Goal: Connect with others: Connect with others

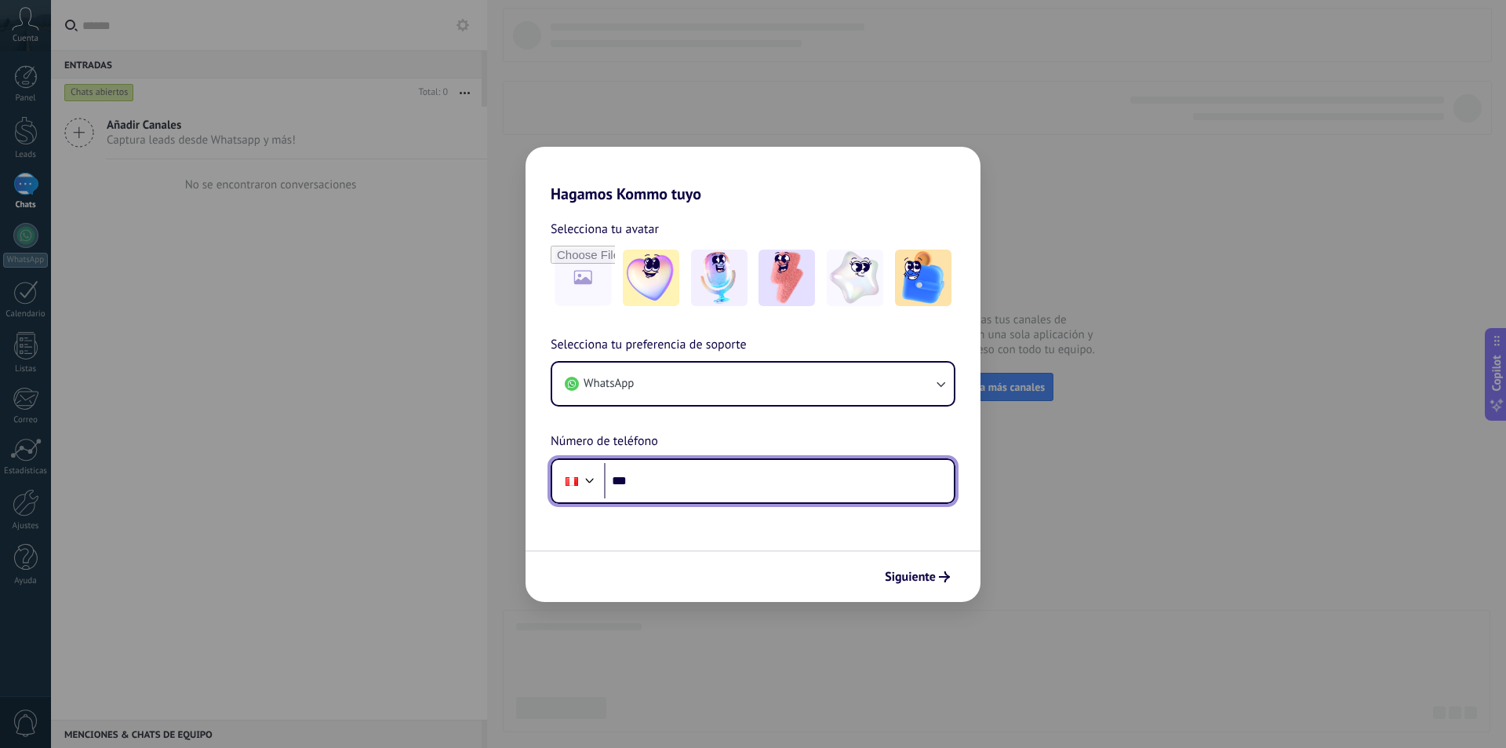
click at [693, 488] on input "***" at bounding box center [779, 481] width 350 height 36
type input "**********"
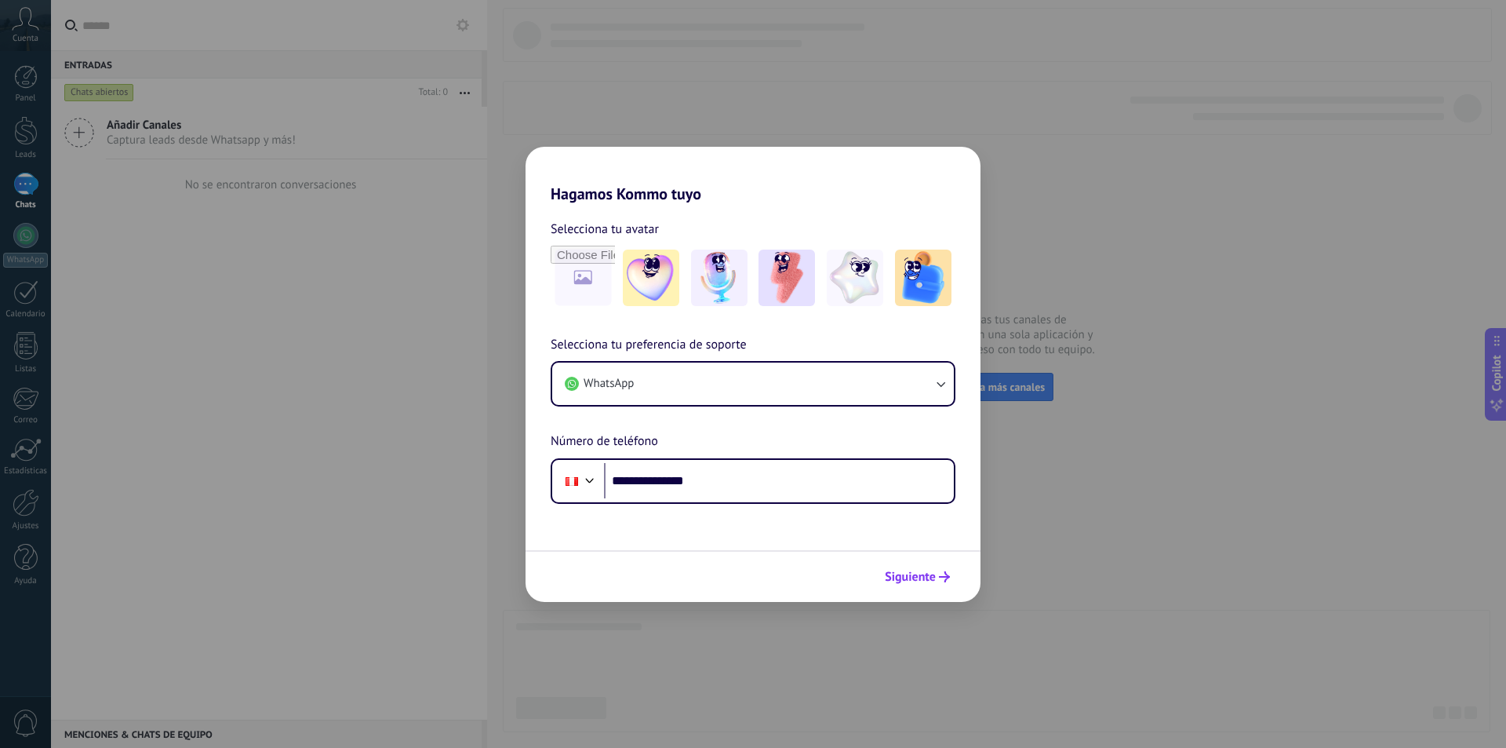
click at [913, 577] on span "Siguiente" at bounding box center [910, 576] width 51 height 11
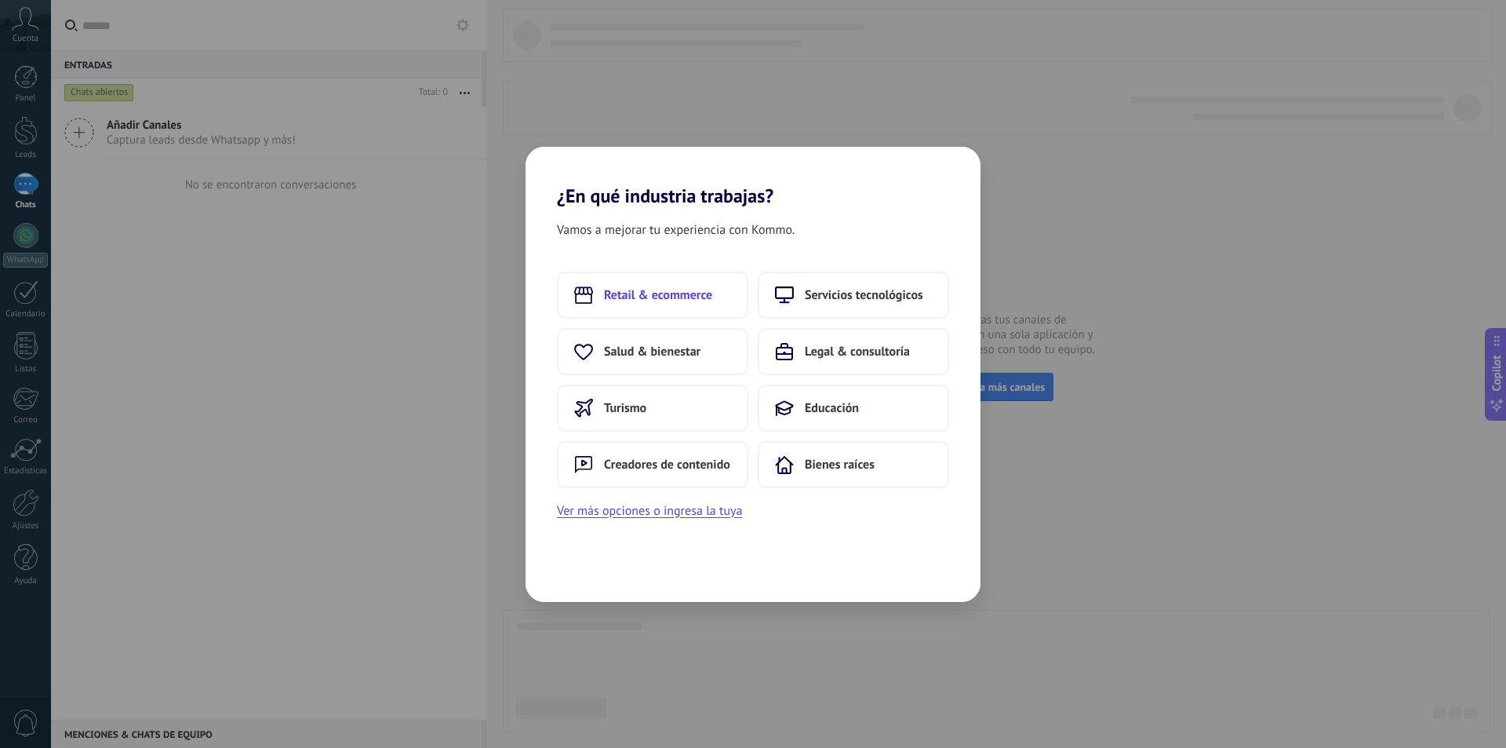
click at [702, 297] on span "Retail & ecommerce" at bounding box center [658, 295] width 108 height 16
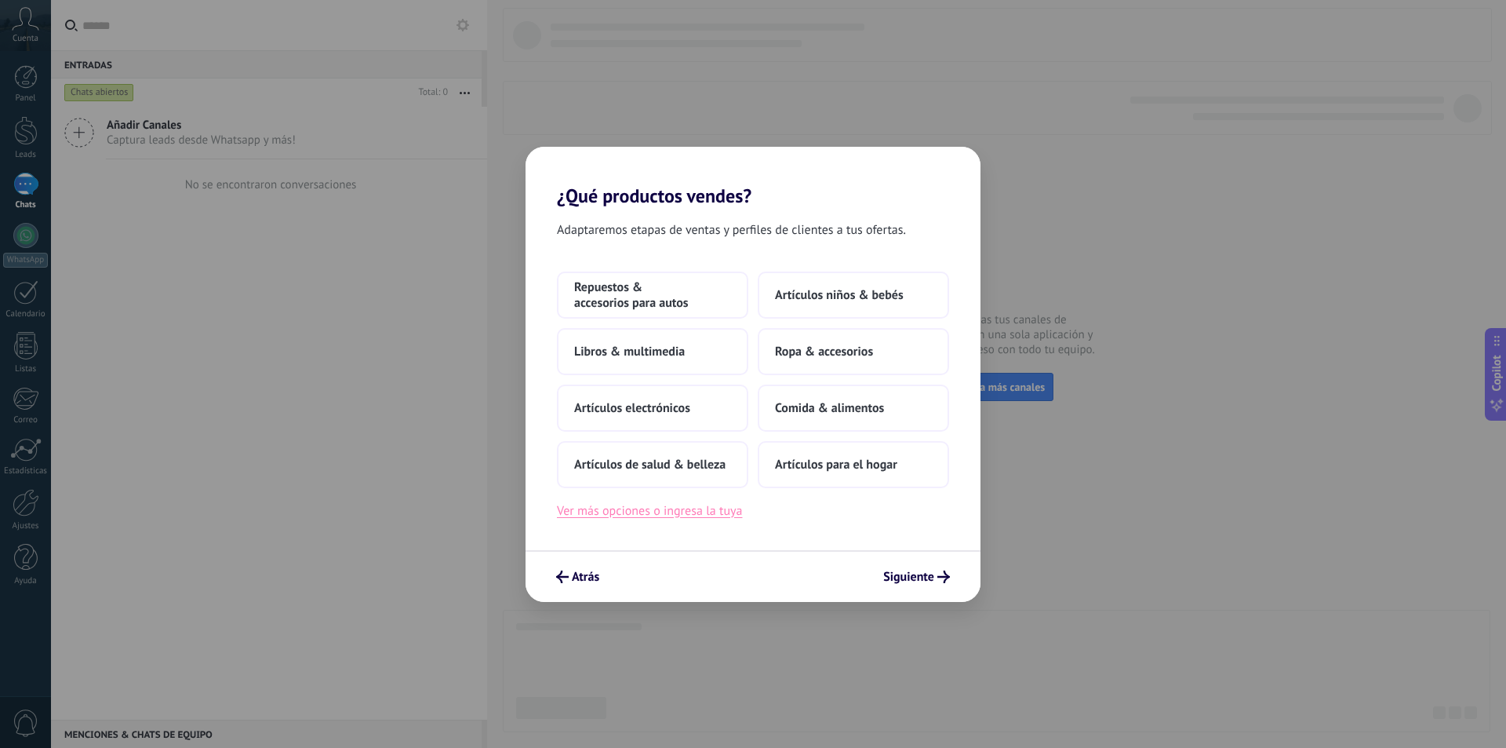
click at [697, 511] on button "Ver más opciones o ingresa la tuya" at bounding box center [649, 510] width 185 height 20
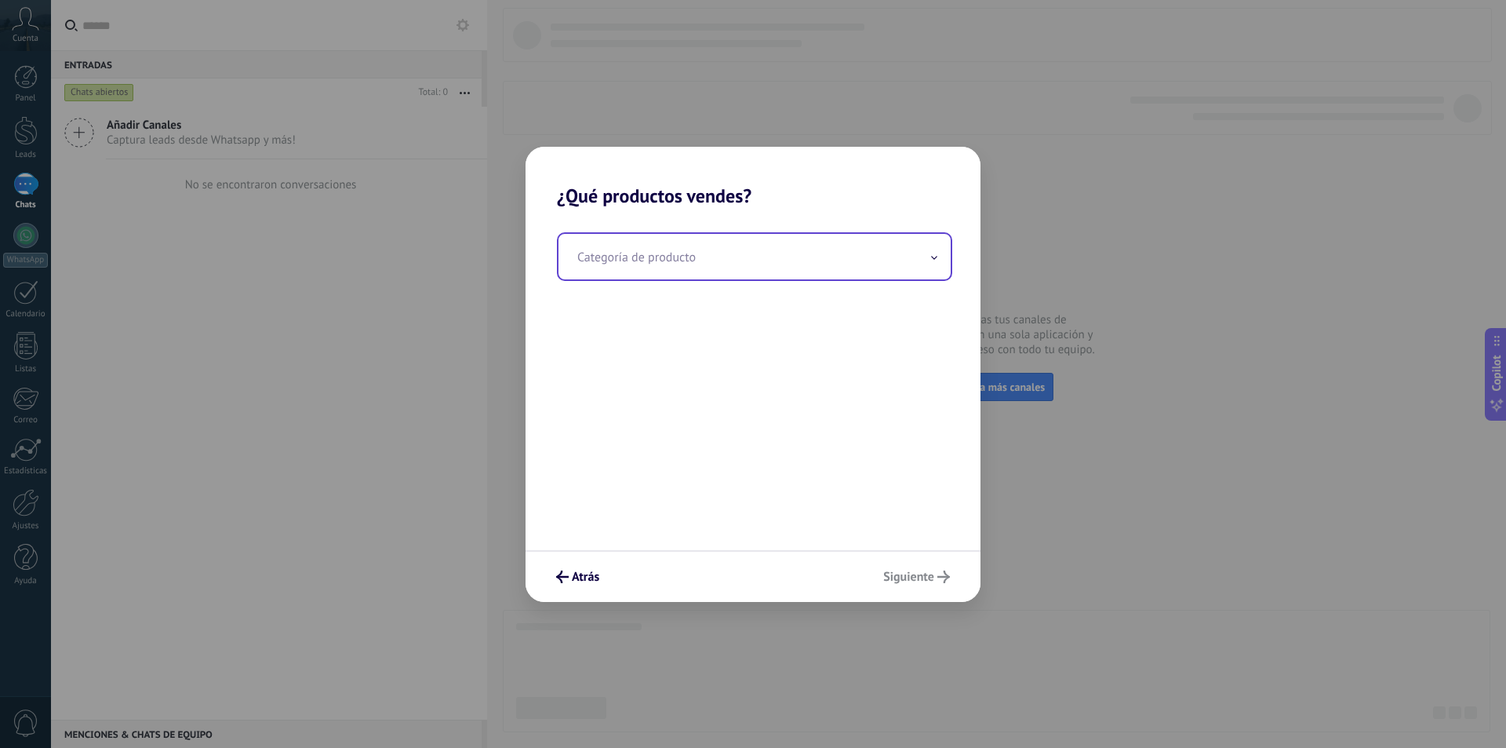
click at [679, 250] on input "text" at bounding box center [755, 256] width 392 height 45
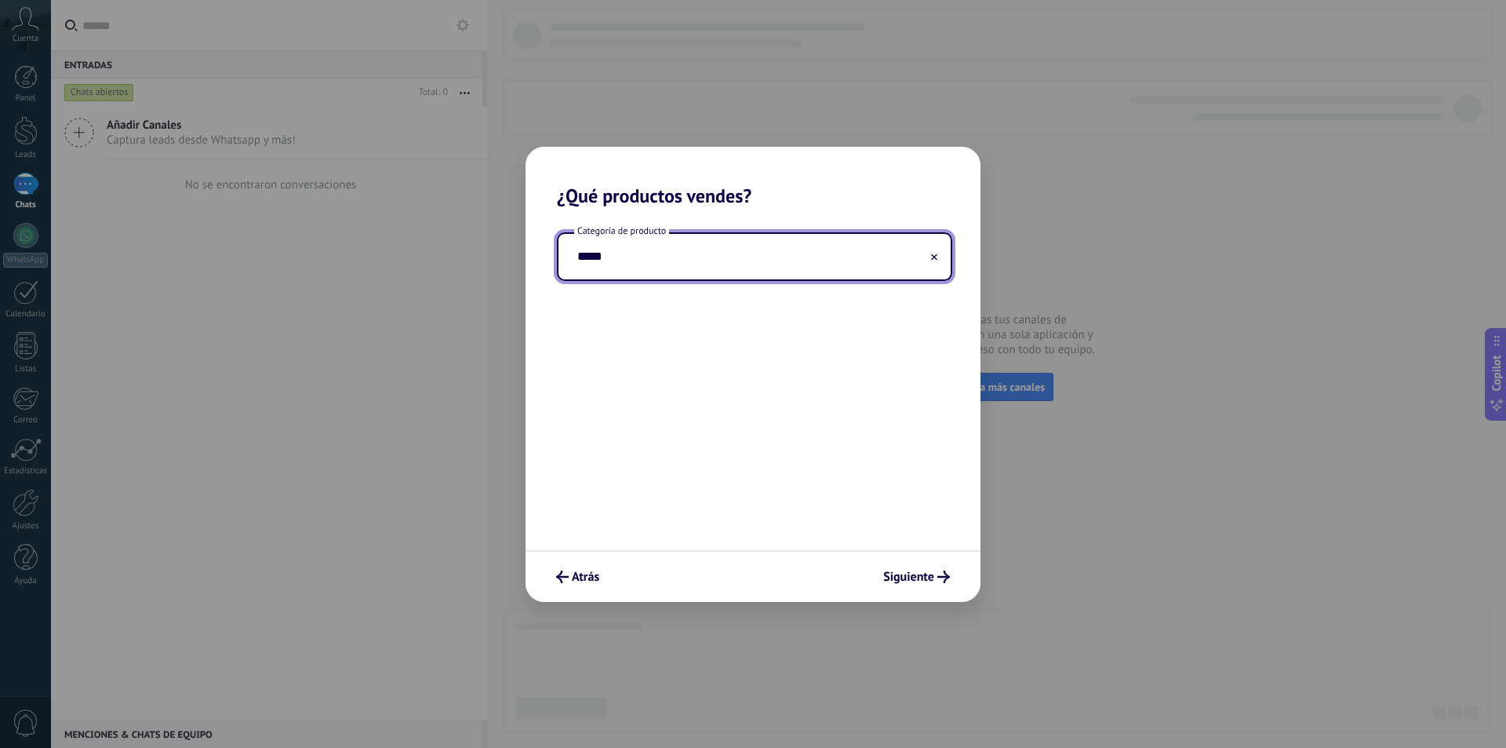
type input "******"
click at [679, 250] on input "******" at bounding box center [755, 256] width 392 height 45
type input "********"
click at [897, 576] on span "Siguiente" at bounding box center [908, 576] width 51 height 11
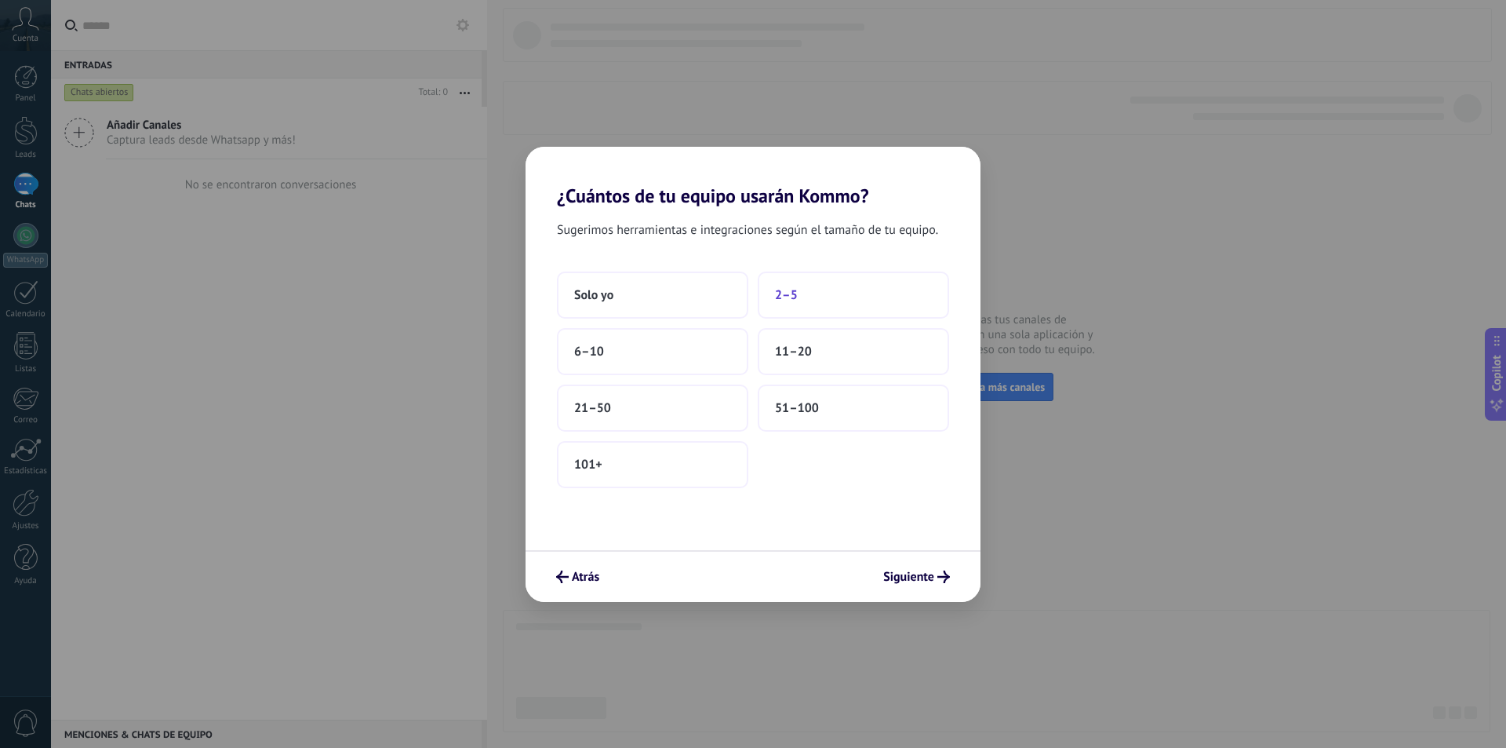
click at [868, 292] on button "2–5" at bounding box center [853, 294] width 191 height 47
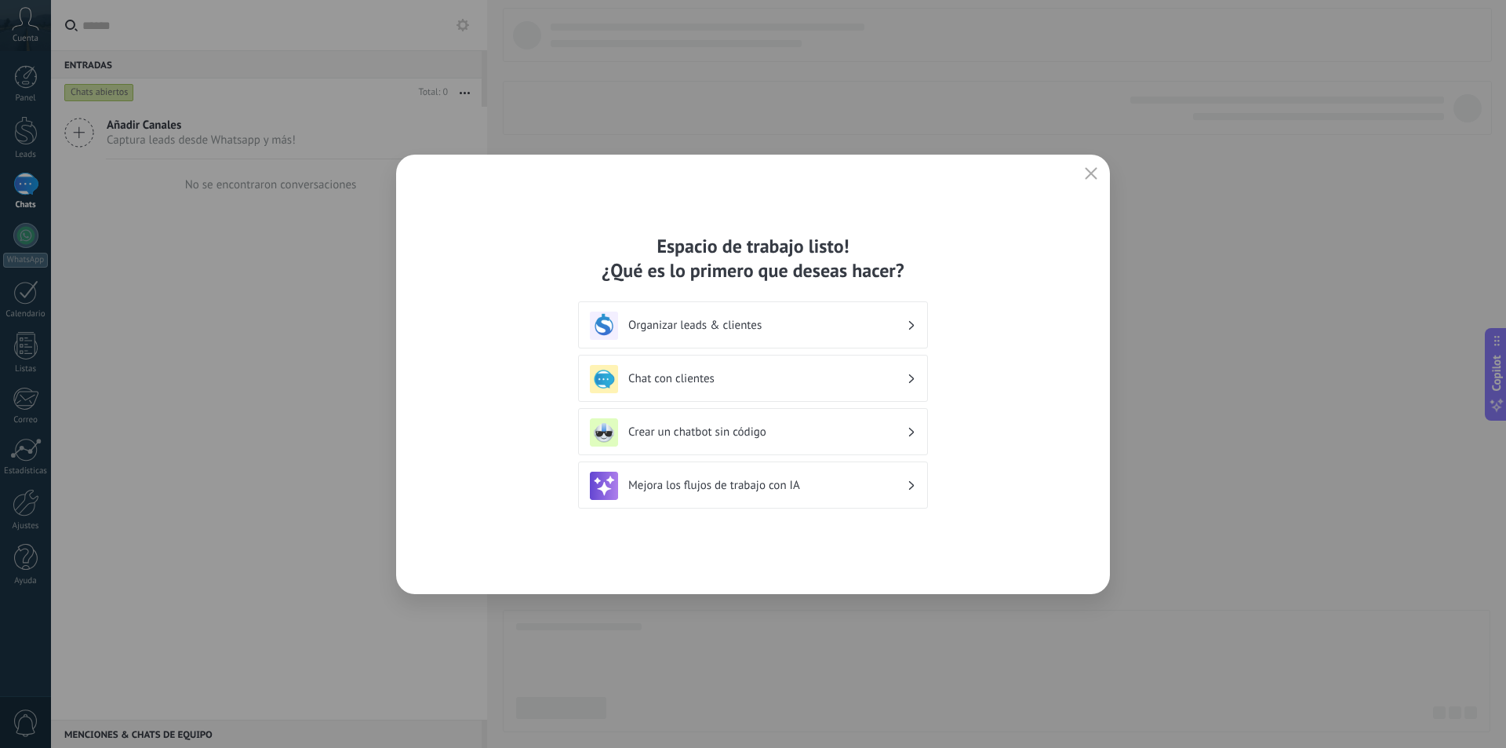
click at [907, 324] on div "Organizar leads & clientes" at bounding box center [753, 325] width 326 height 28
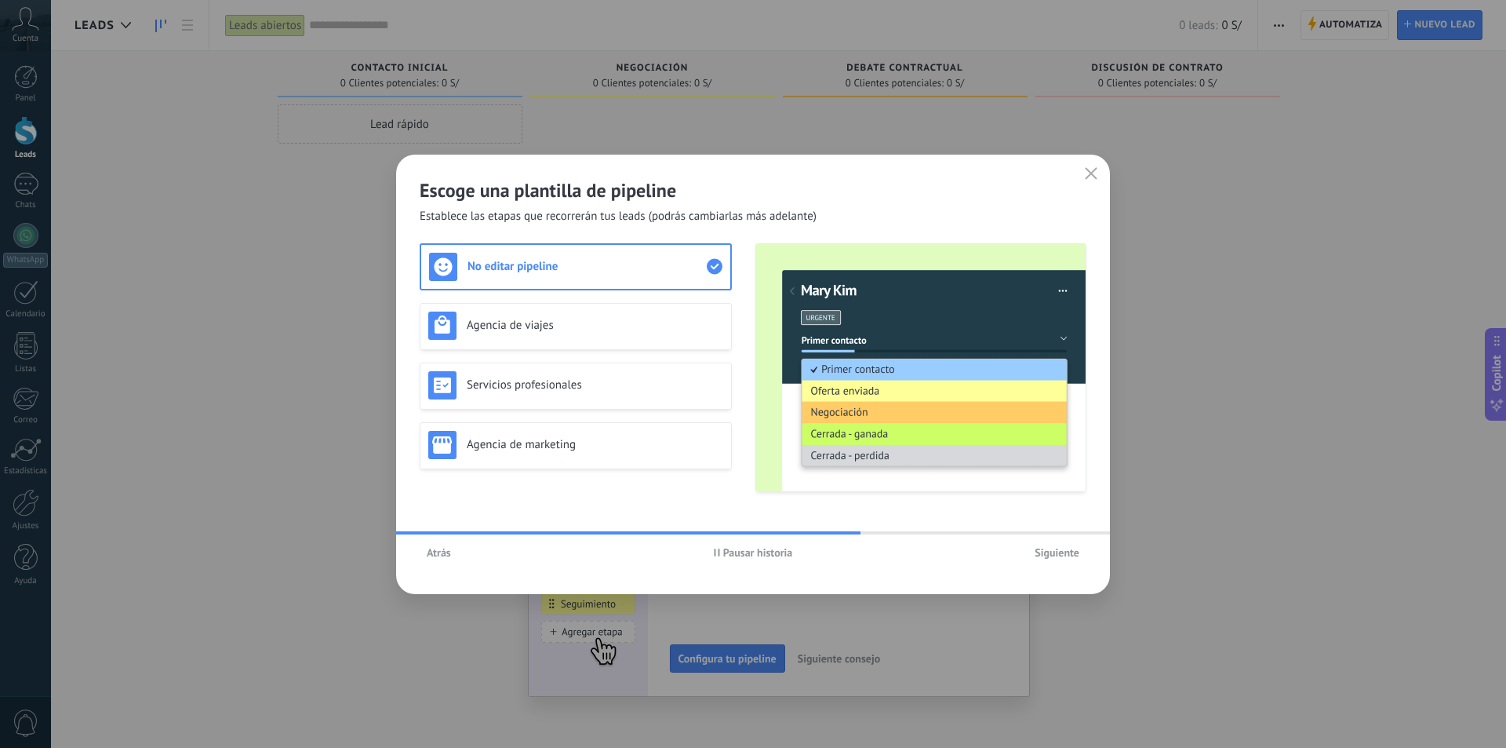
click at [1049, 558] on span "Siguiente" at bounding box center [1057, 552] width 45 height 11
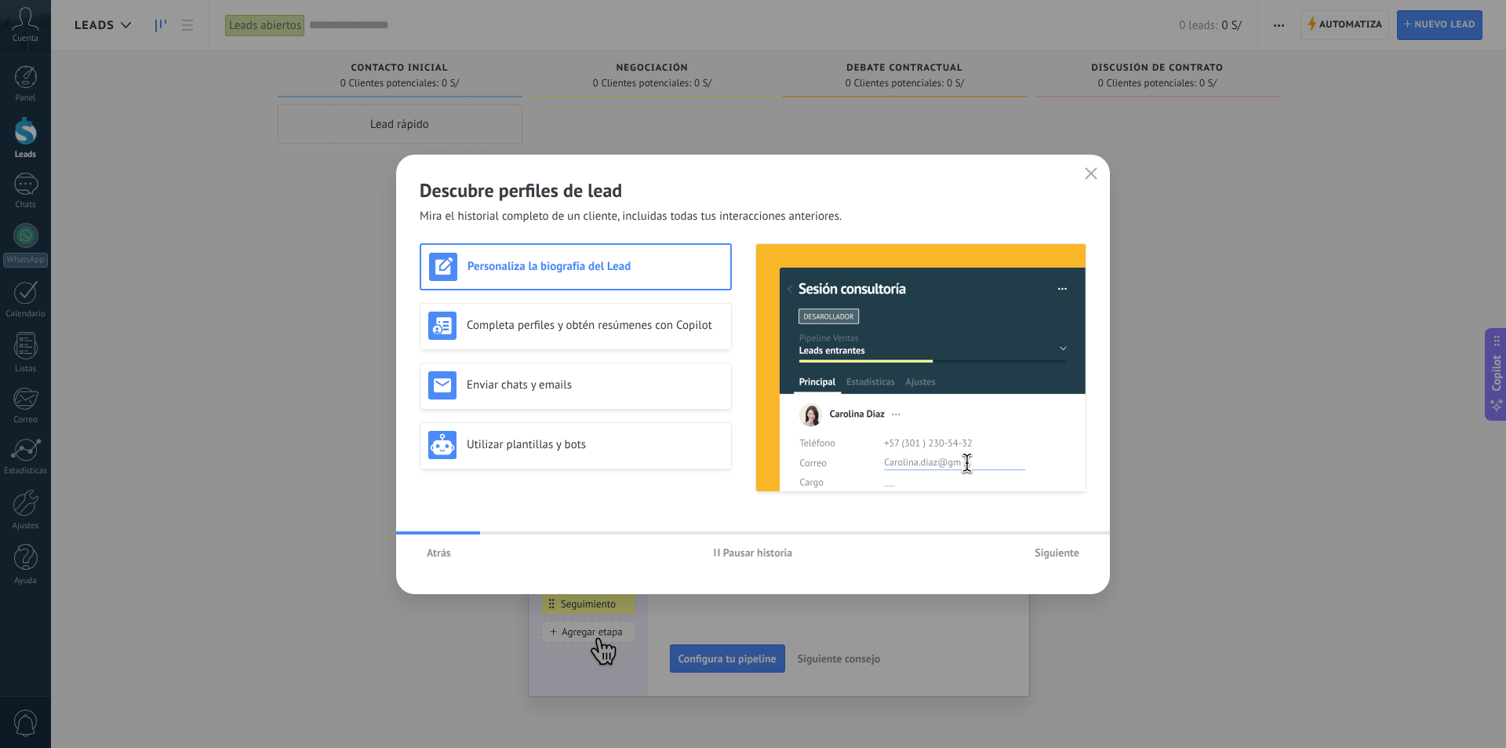
click at [1050, 555] on span "Siguiente" at bounding box center [1057, 552] width 45 height 11
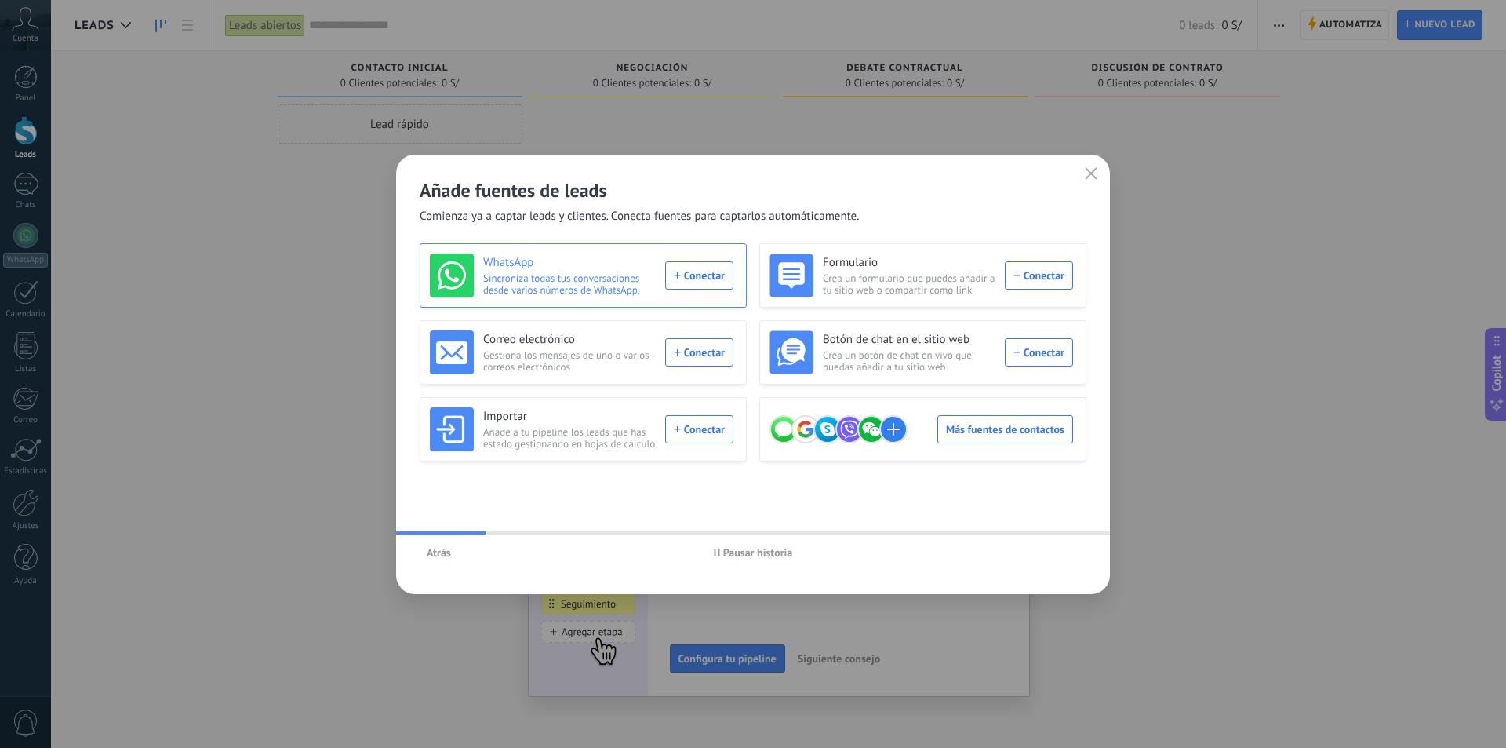
click at [708, 279] on div "WhatsApp Sincroniza todas tus conversaciones desde varios números de WhatsApp. …" at bounding box center [582, 275] width 304 height 44
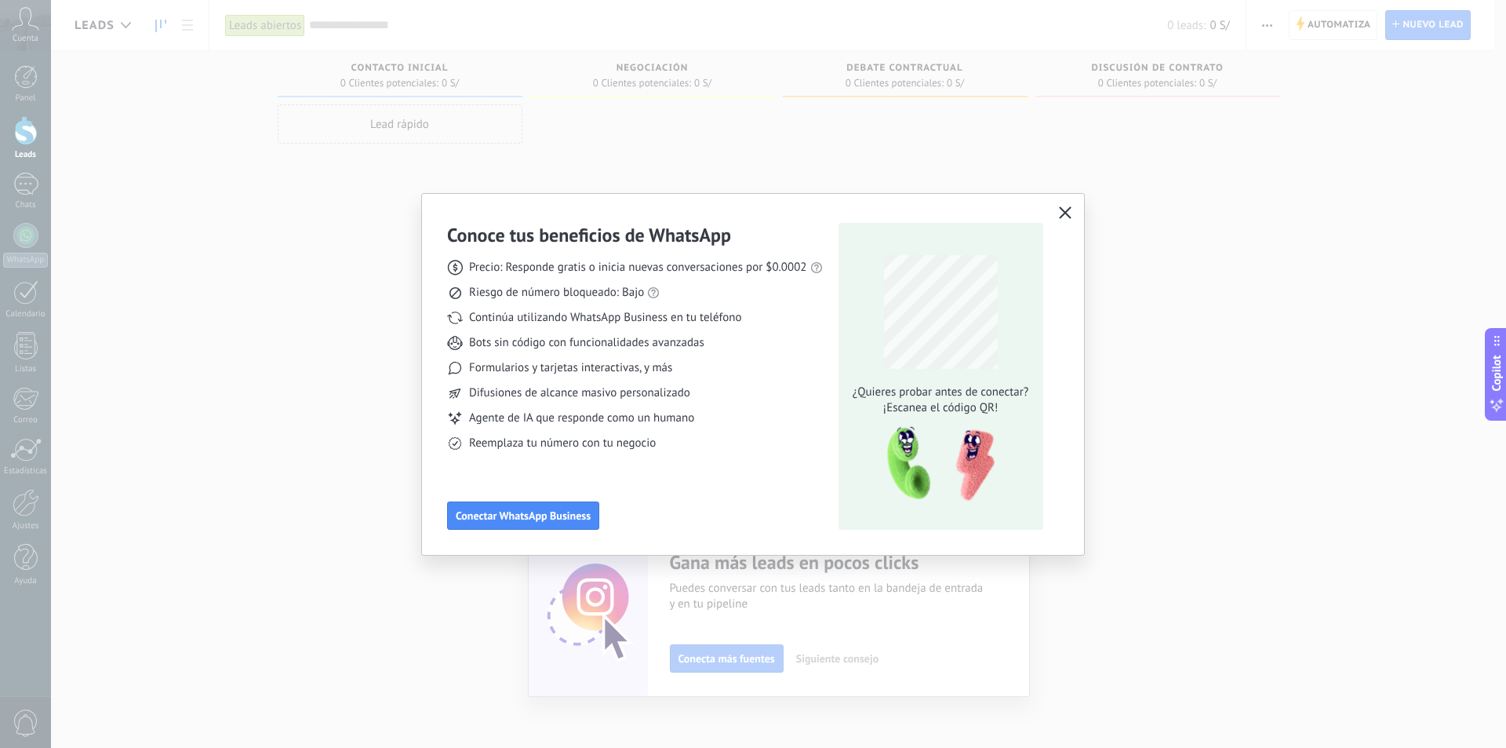
click at [1059, 208] on icon "button" at bounding box center [1065, 212] width 13 height 13
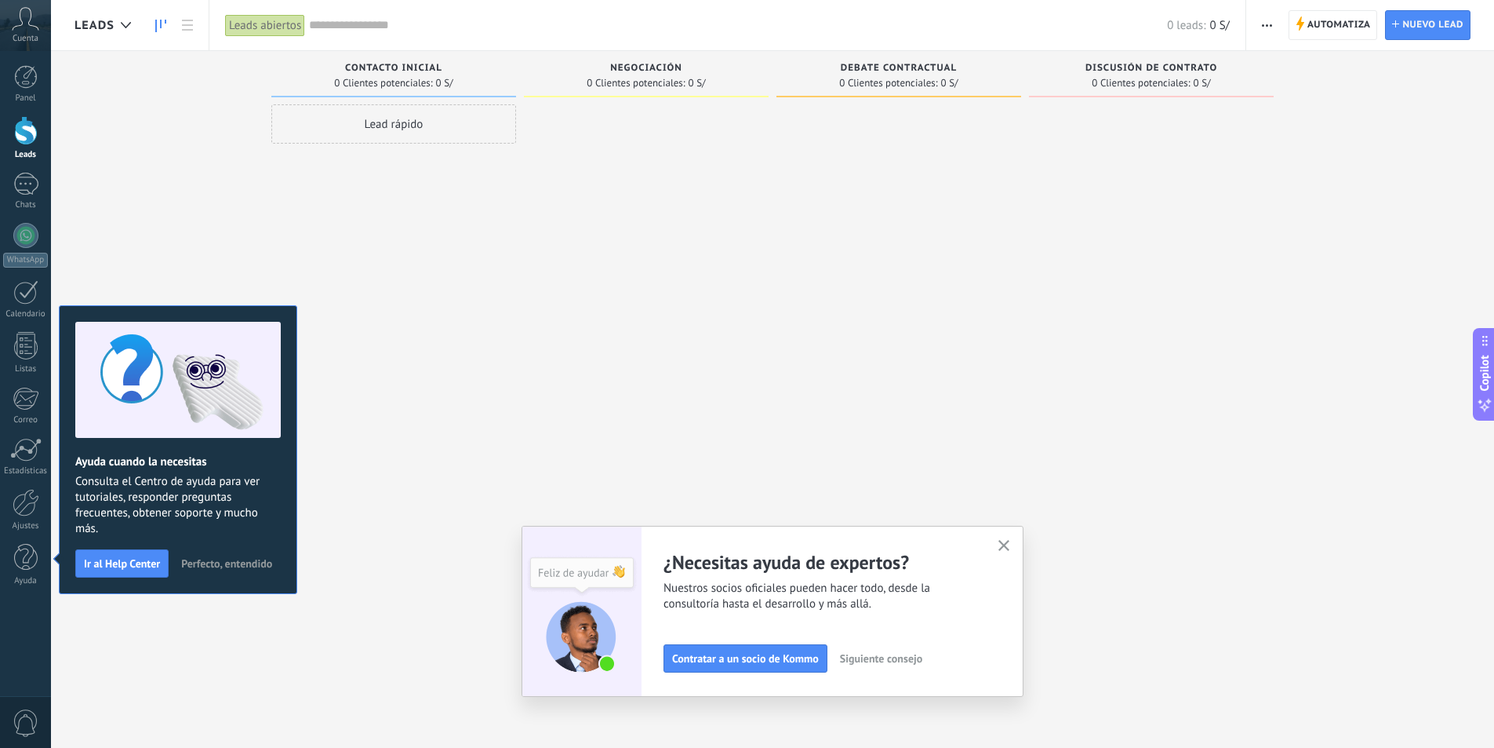
click at [1006, 548] on icon "button" at bounding box center [1005, 546] width 12 height 12
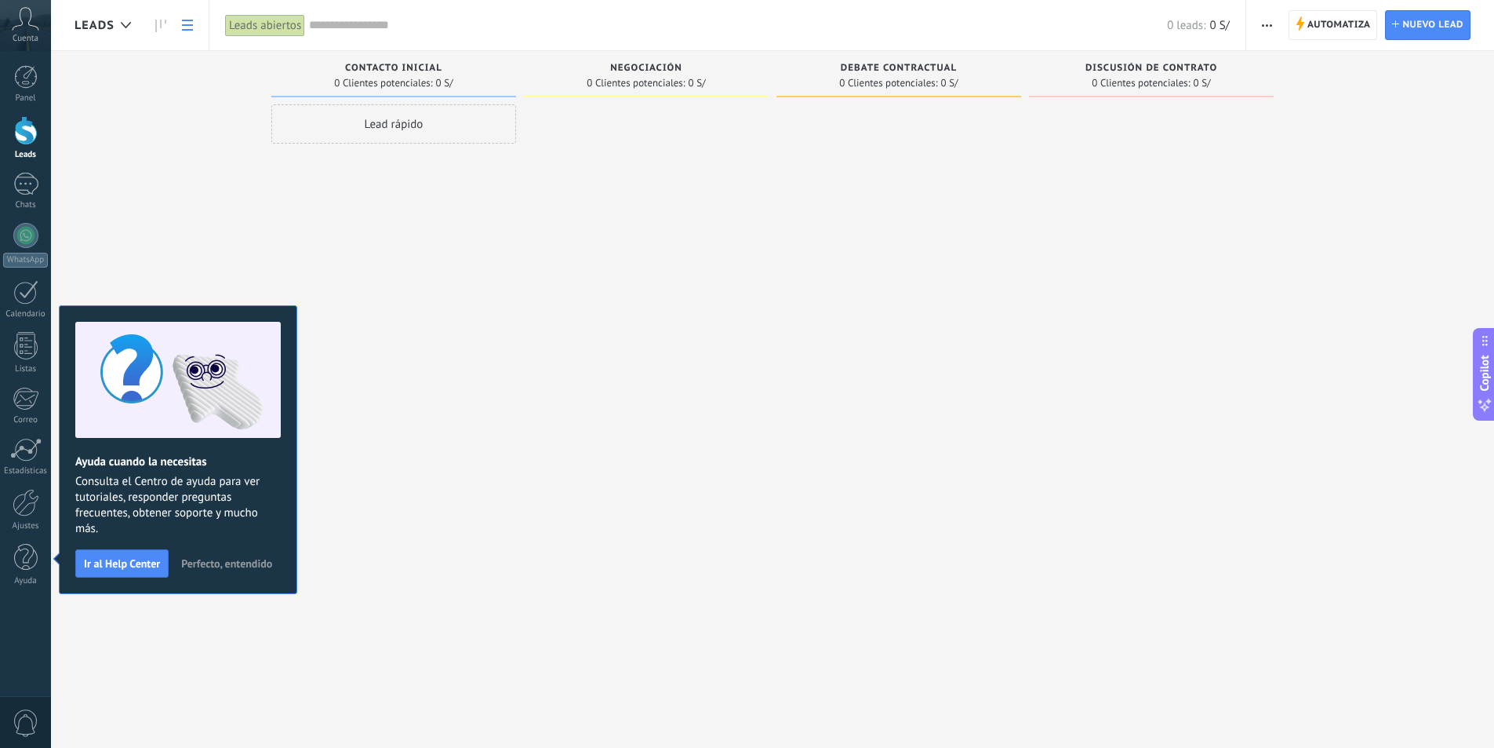
click at [185, 27] on icon at bounding box center [187, 25] width 11 height 11
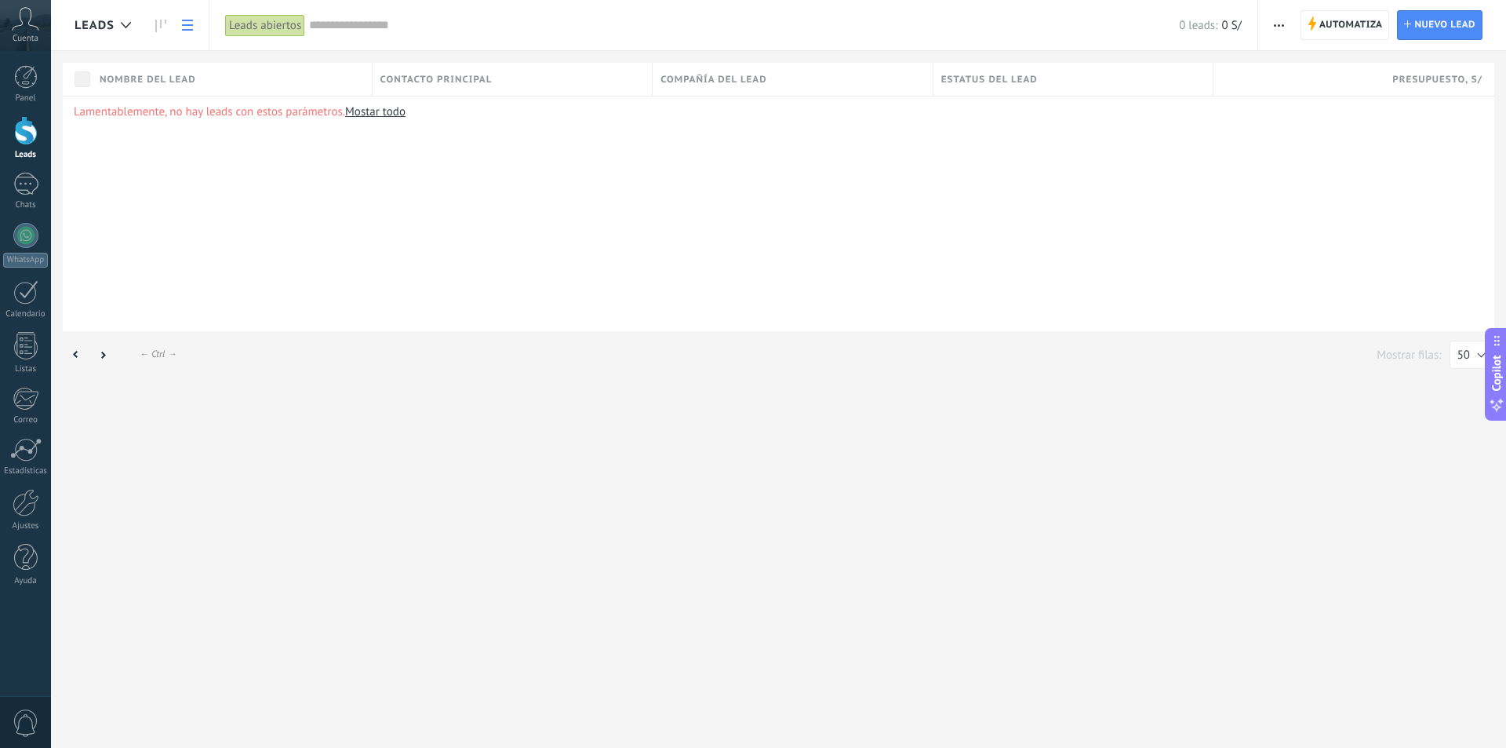
click at [22, 29] on icon at bounding box center [25, 19] width 27 height 24
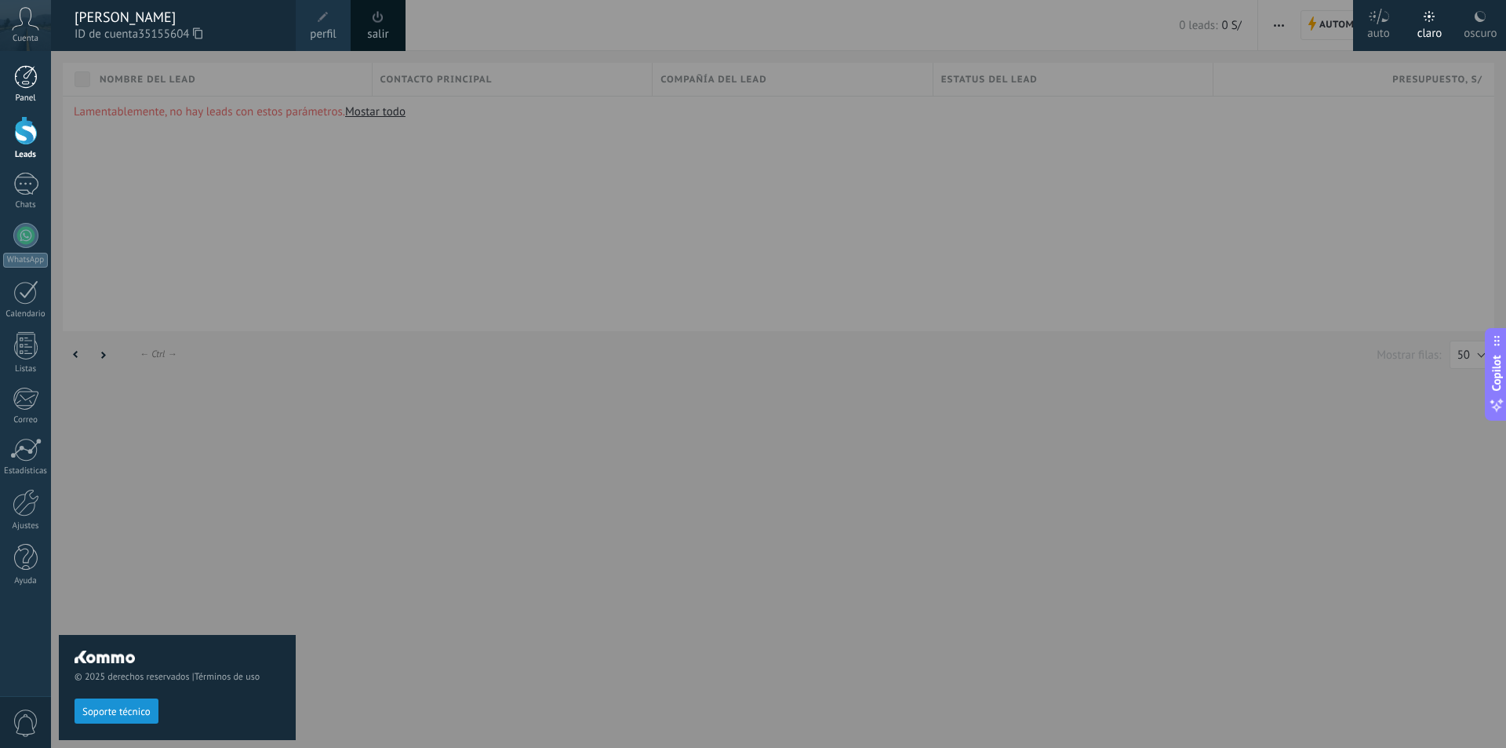
click at [29, 73] on div at bounding box center [26, 77] width 24 height 24
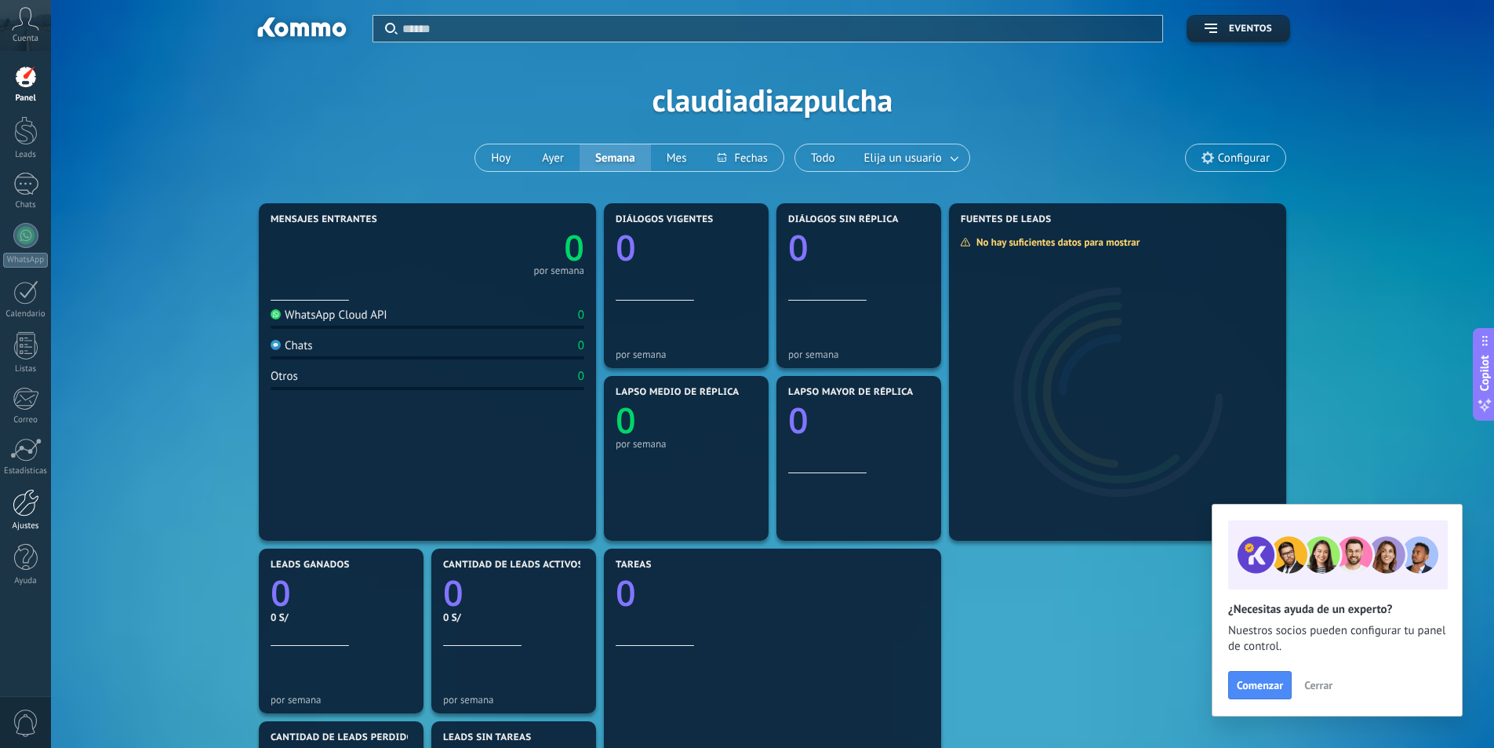
click at [34, 517] on link "Ajustes" at bounding box center [25, 510] width 51 height 42
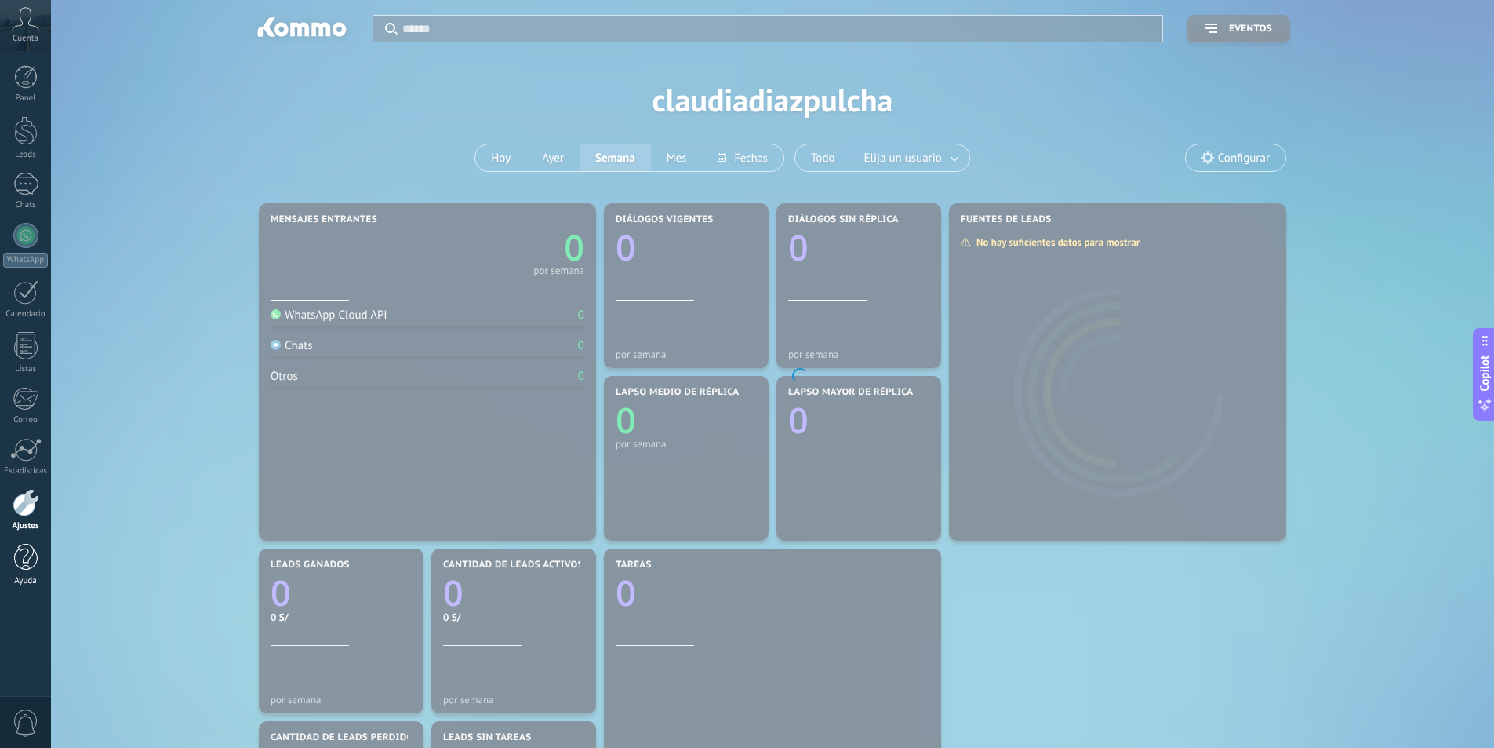
click at [34, 549] on div at bounding box center [26, 557] width 24 height 27
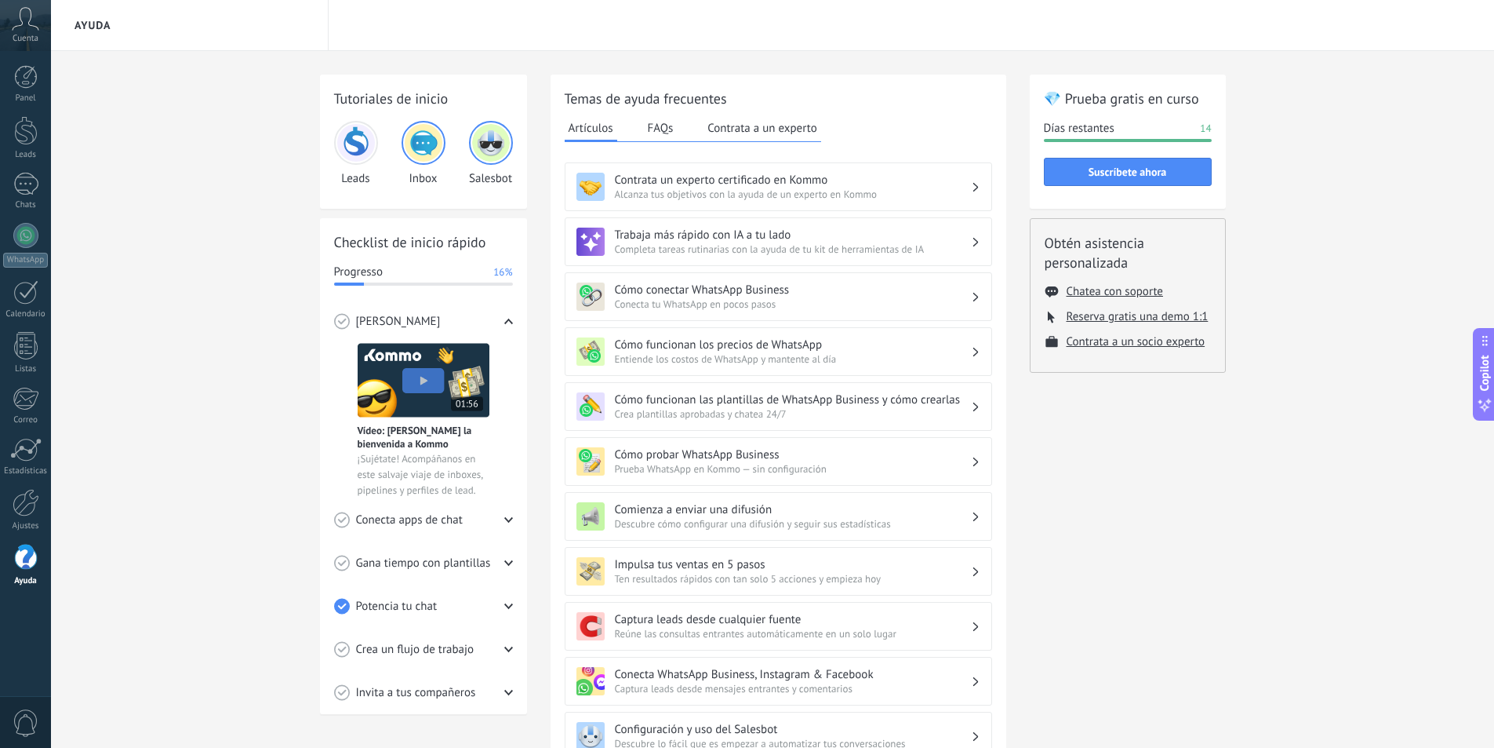
click at [25, 722] on span "0" at bounding box center [26, 722] width 27 height 27
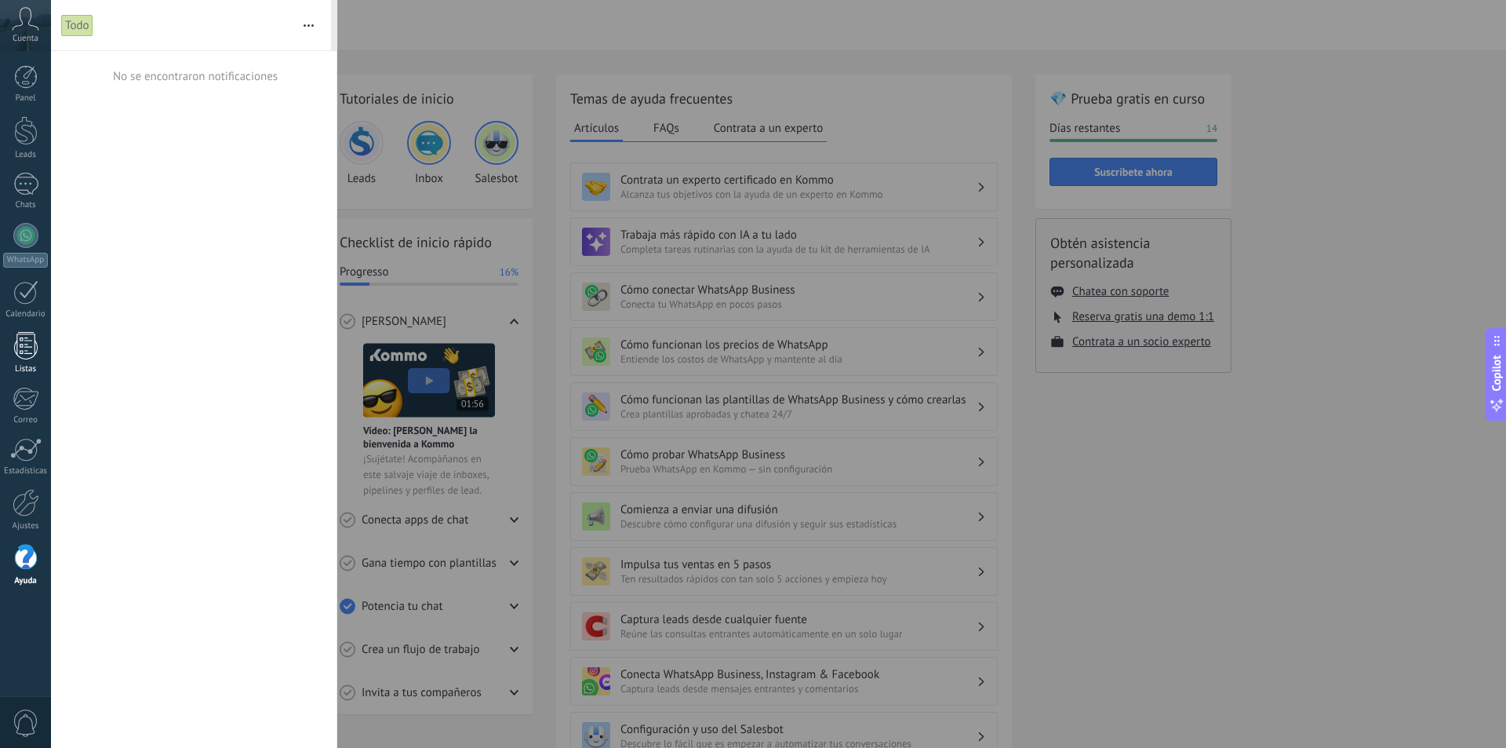
click at [29, 358] on div at bounding box center [26, 345] width 24 height 27
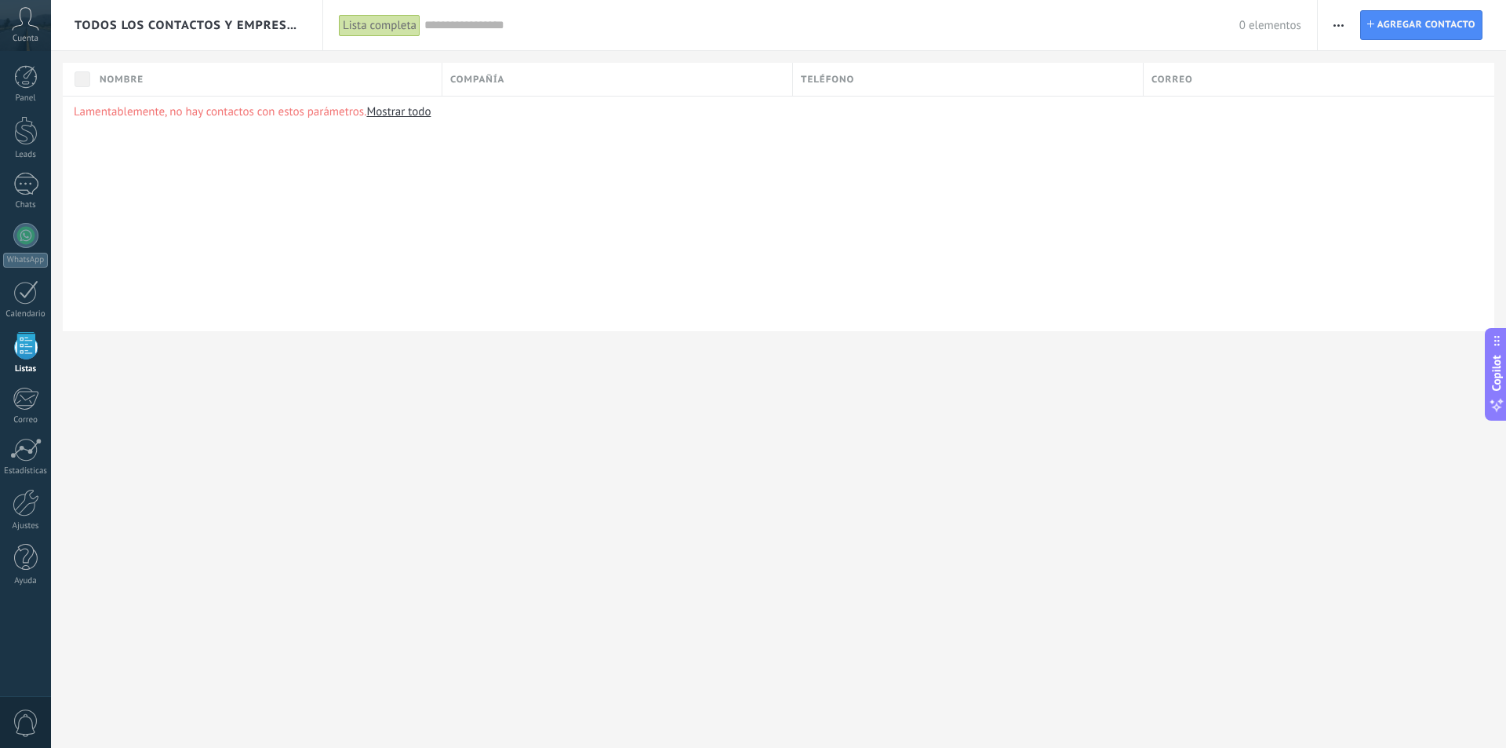
click at [28, 31] on div "Cuenta" at bounding box center [25, 25] width 51 height 51
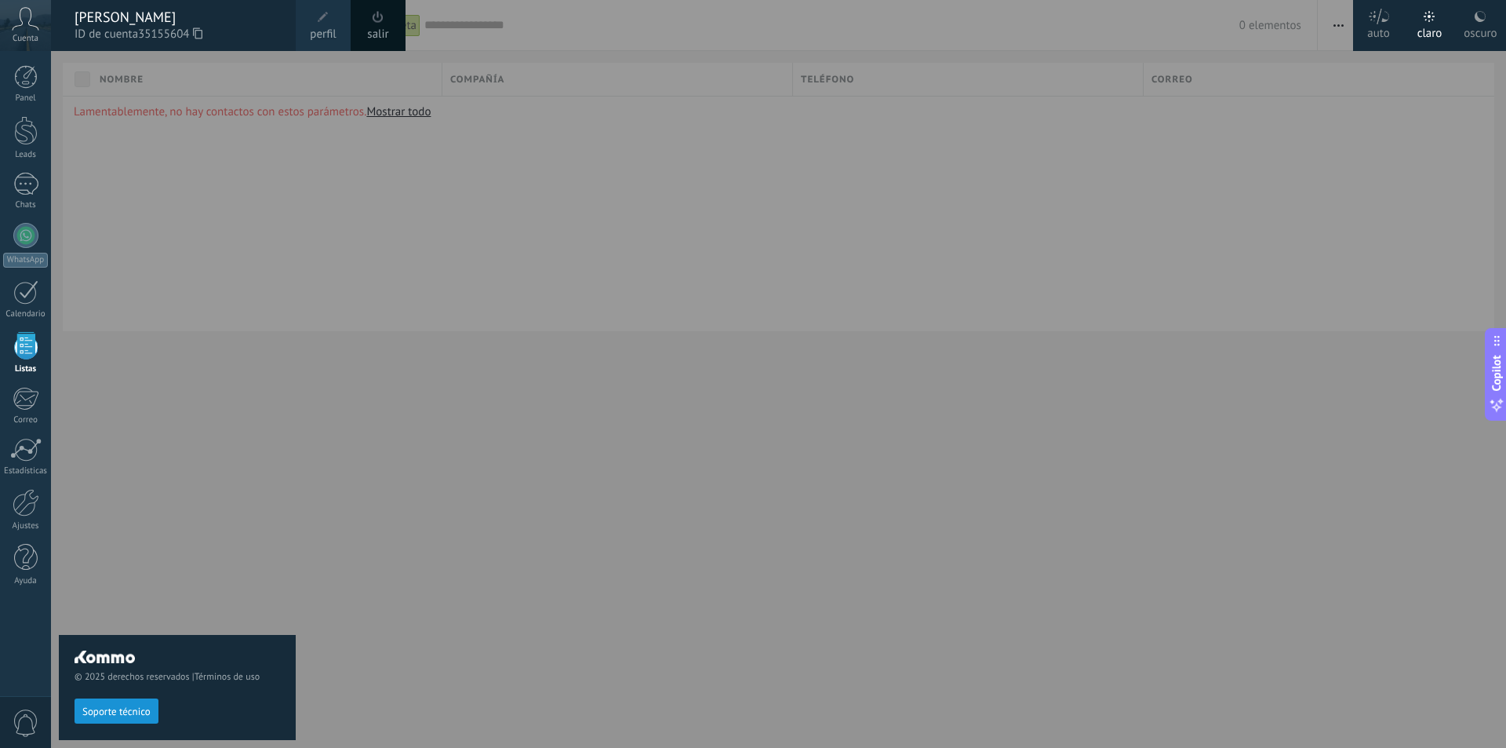
click at [334, 27] on span "perfil" at bounding box center [323, 34] width 26 height 17
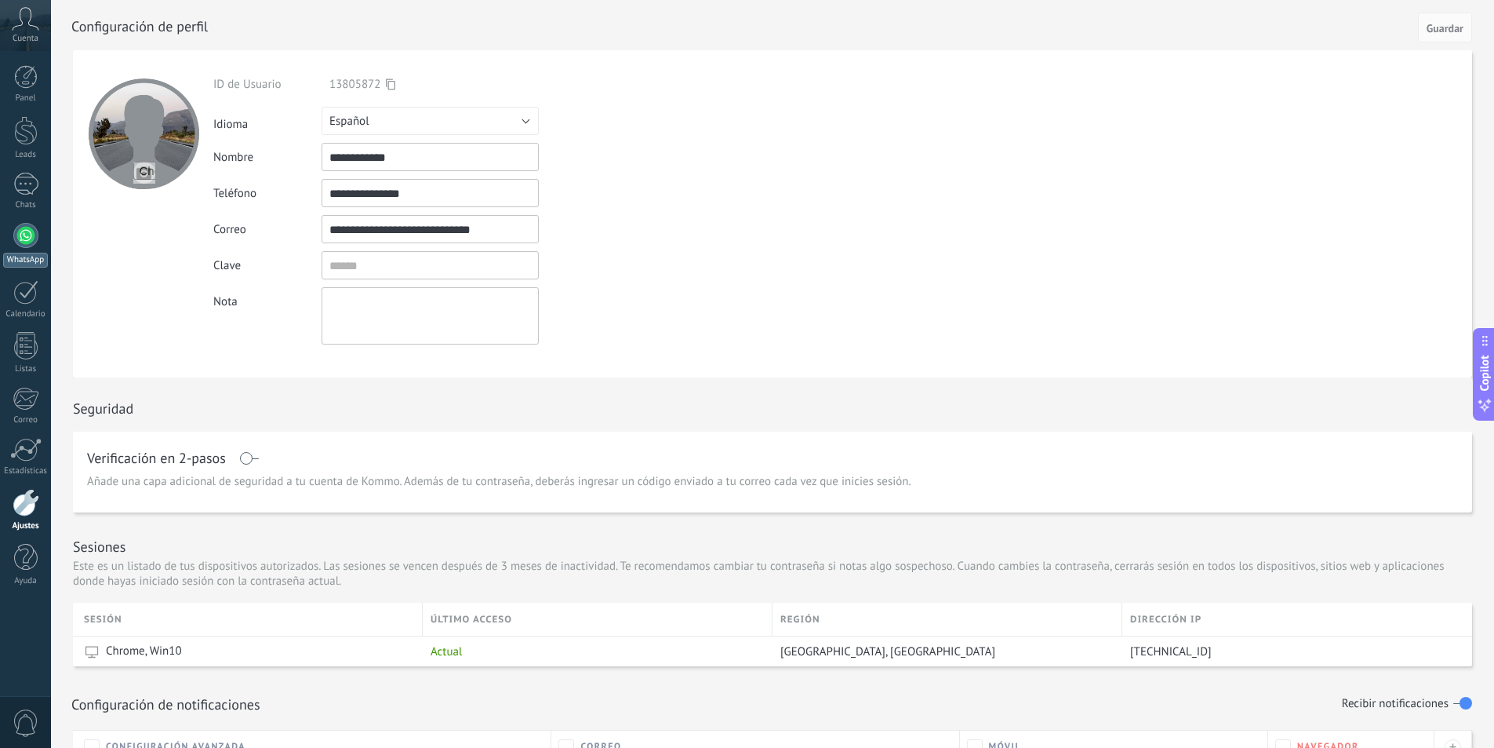
click at [32, 233] on div at bounding box center [25, 235] width 25 height 25
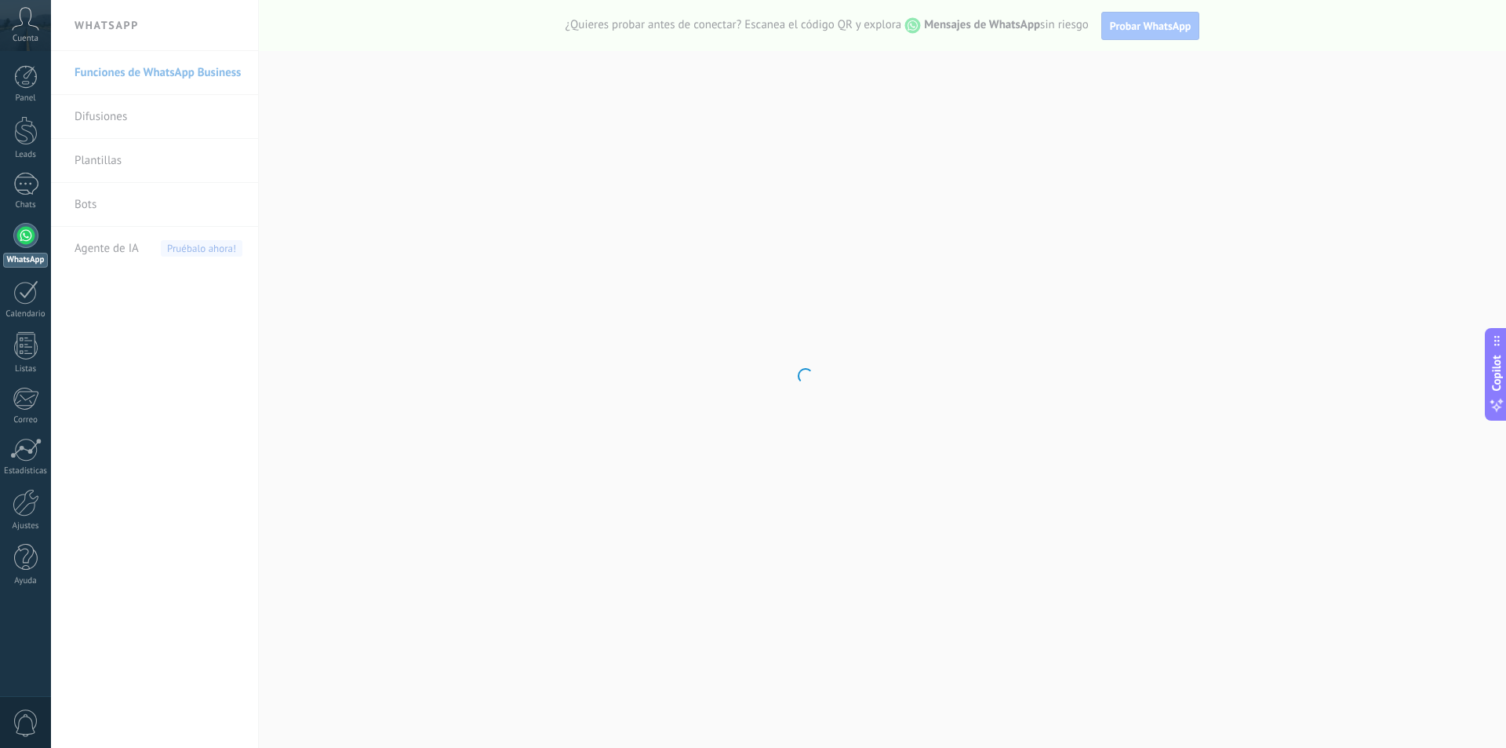
click at [1143, 33] on body ".abccls-1,.abccls-2{fill-rule:evenodd}.abccls-2{fill:#fff} .abfcls-1{fill:none}…" at bounding box center [753, 374] width 1506 height 748
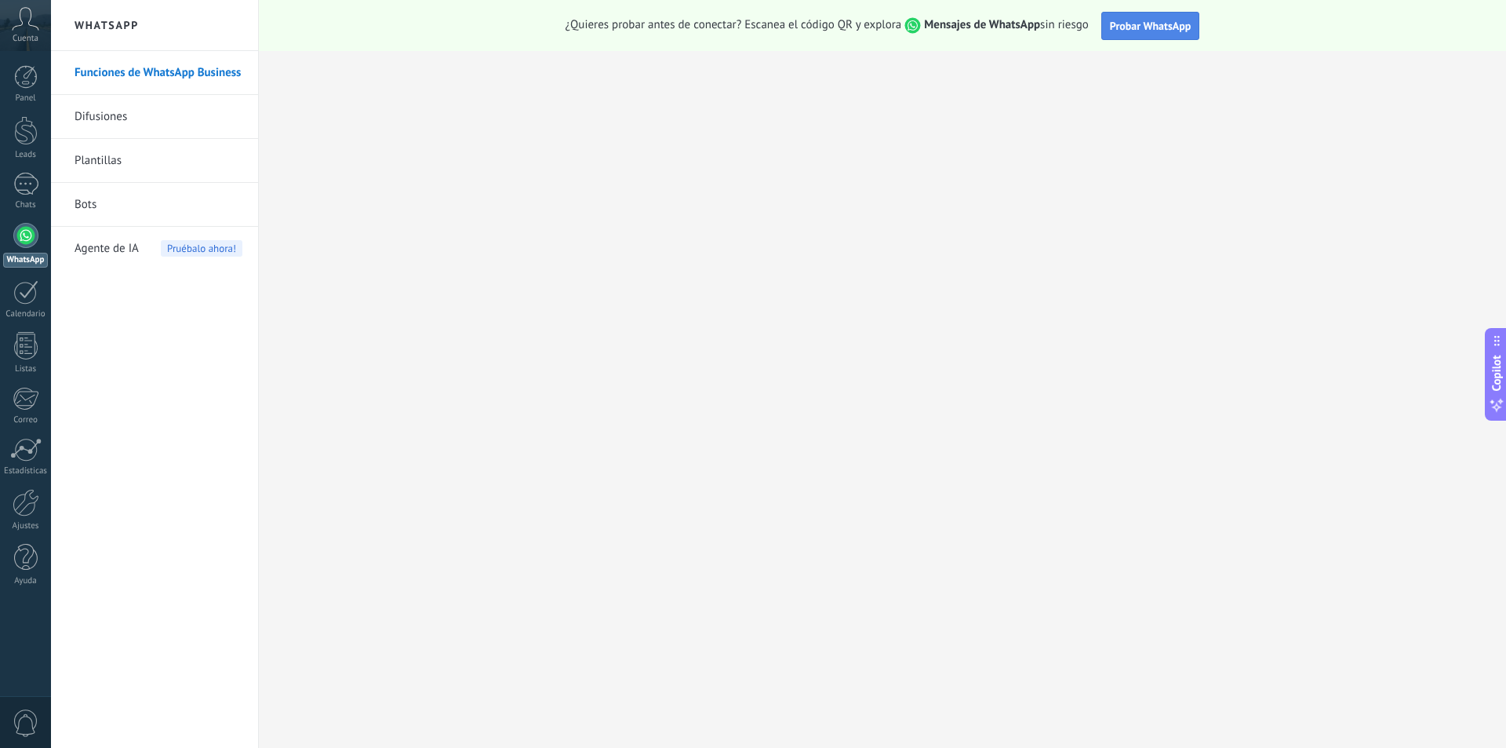
click at [1153, 31] on span "Probar WhatsApp" at bounding box center [1151, 26] width 82 height 14
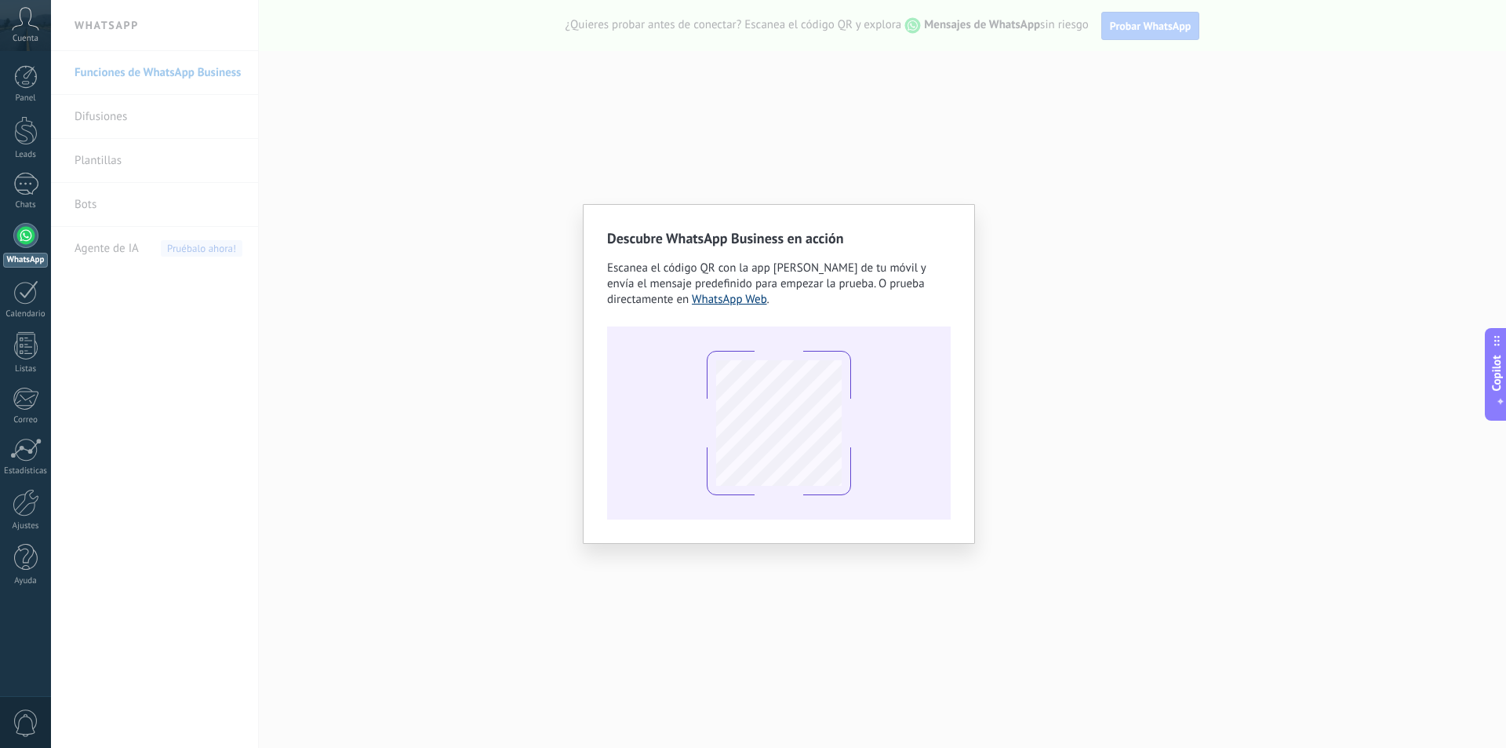
click at [758, 300] on link "WhatsApp Web" at bounding box center [729, 299] width 75 height 15
click at [1228, 404] on div "Descubre WhatsApp Business en acción Escanea el código QR con la app [PERSON_NA…" at bounding box center [778, 374] width 1455 height 748
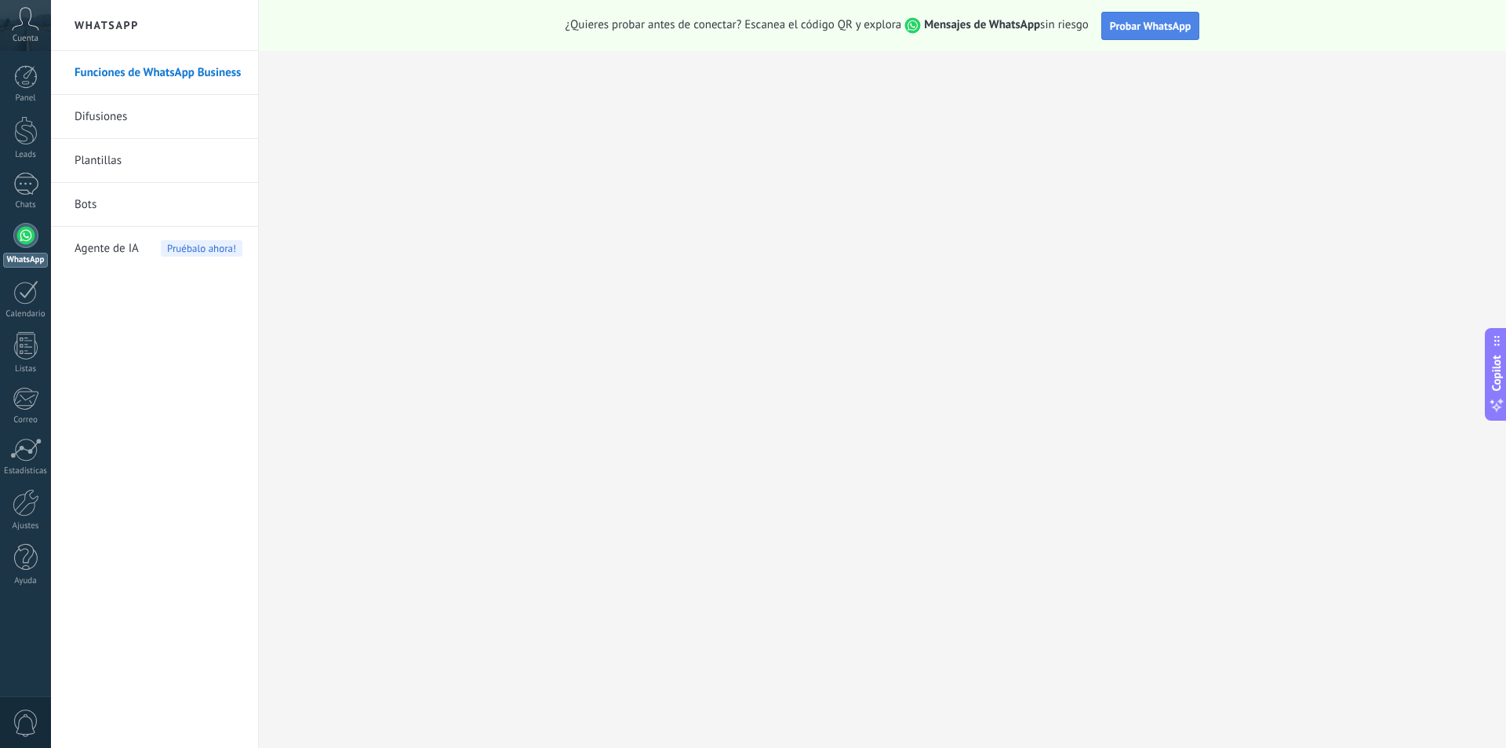
click at [1163, 34] on button "Probar WhatsApp" at bounding box center [1150, 26] width 99 height 28
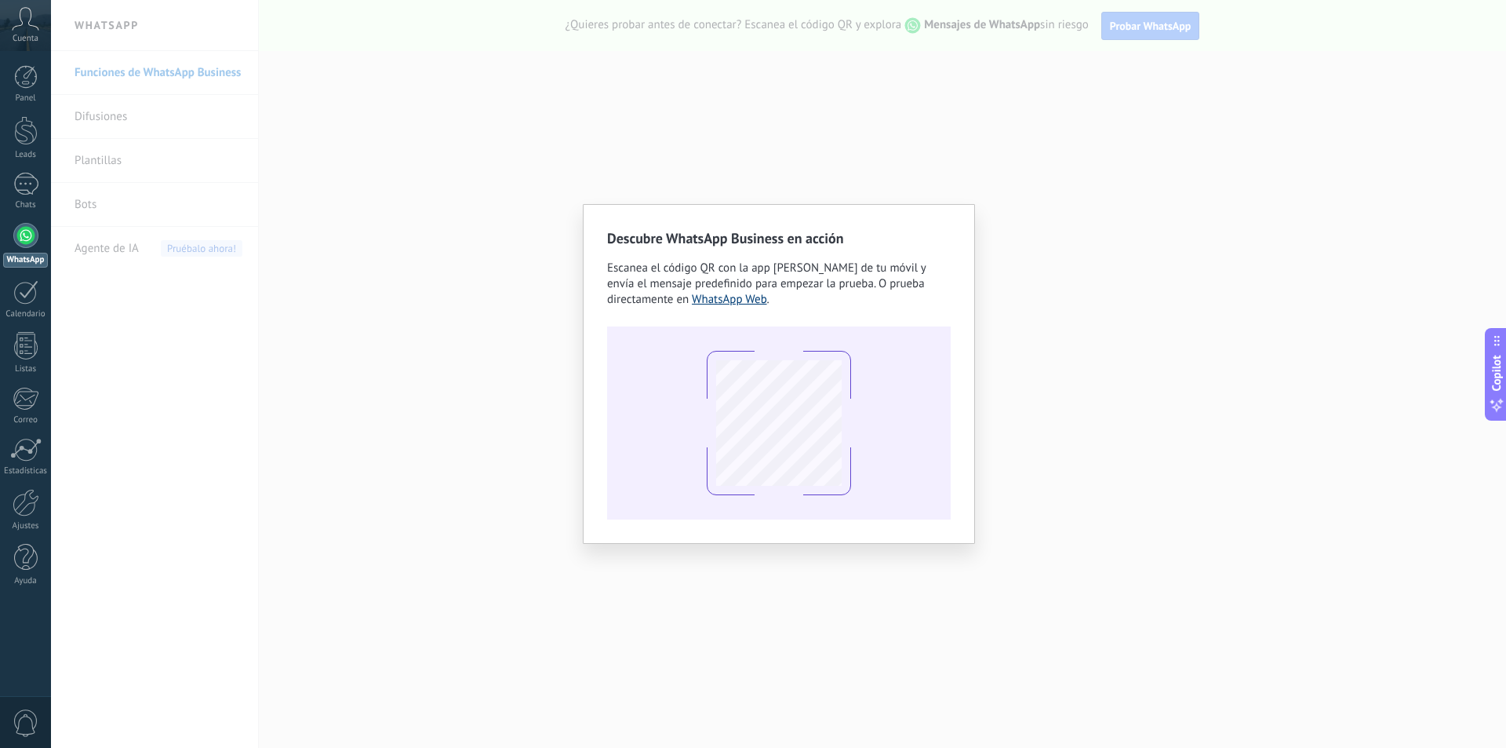
click at [730, 297] on link "WhatsApp Web" at bounding box center [729, 299] width 75 height 15
click at [1130, 472] on div "Descubre WhatsApp Business en acción Escanea el código QR con la app [PERSON_NA…" at bounding box center [778, 374] width 1455 height 748
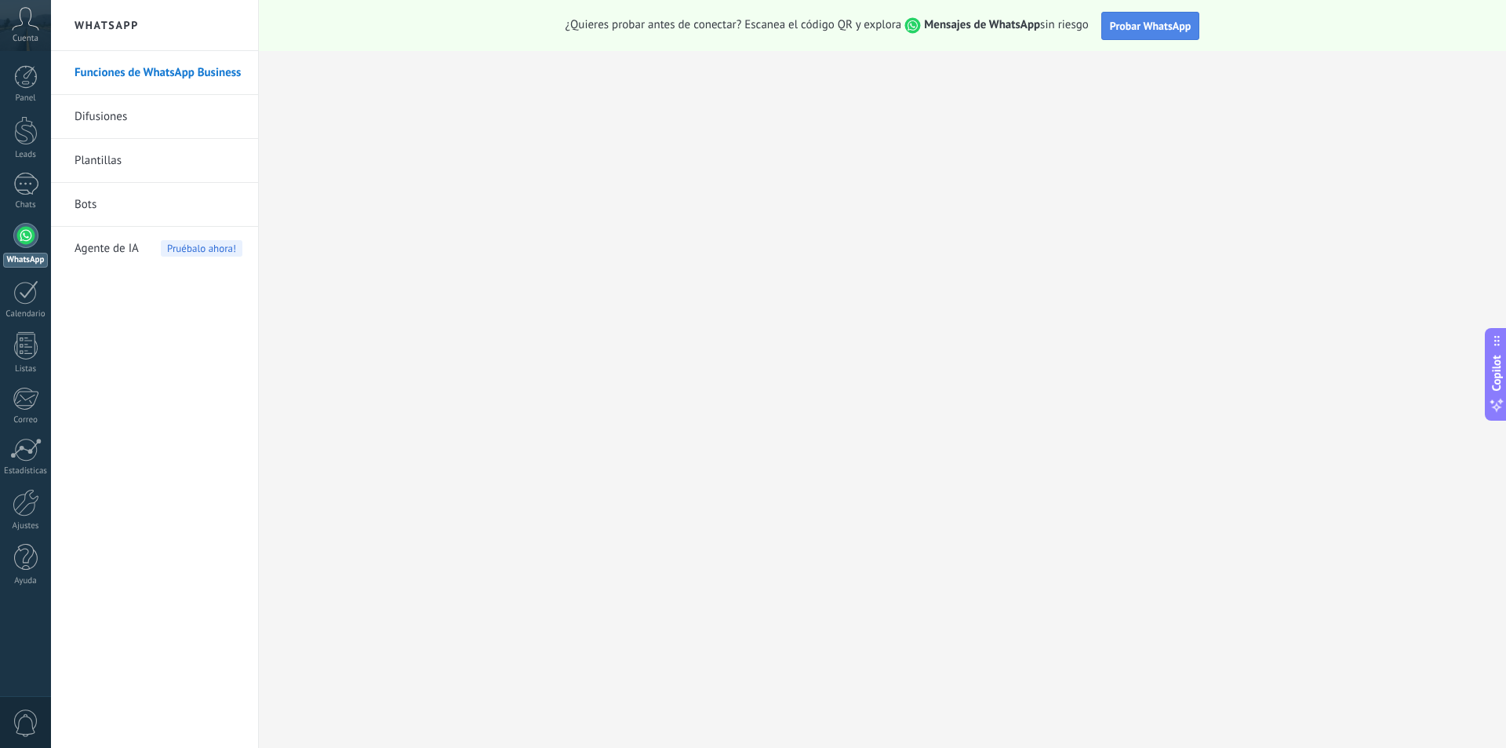
click at [1158, 31] on span "Probar WhatsApp" at bounding box center [1151, 26] width 82 height 14
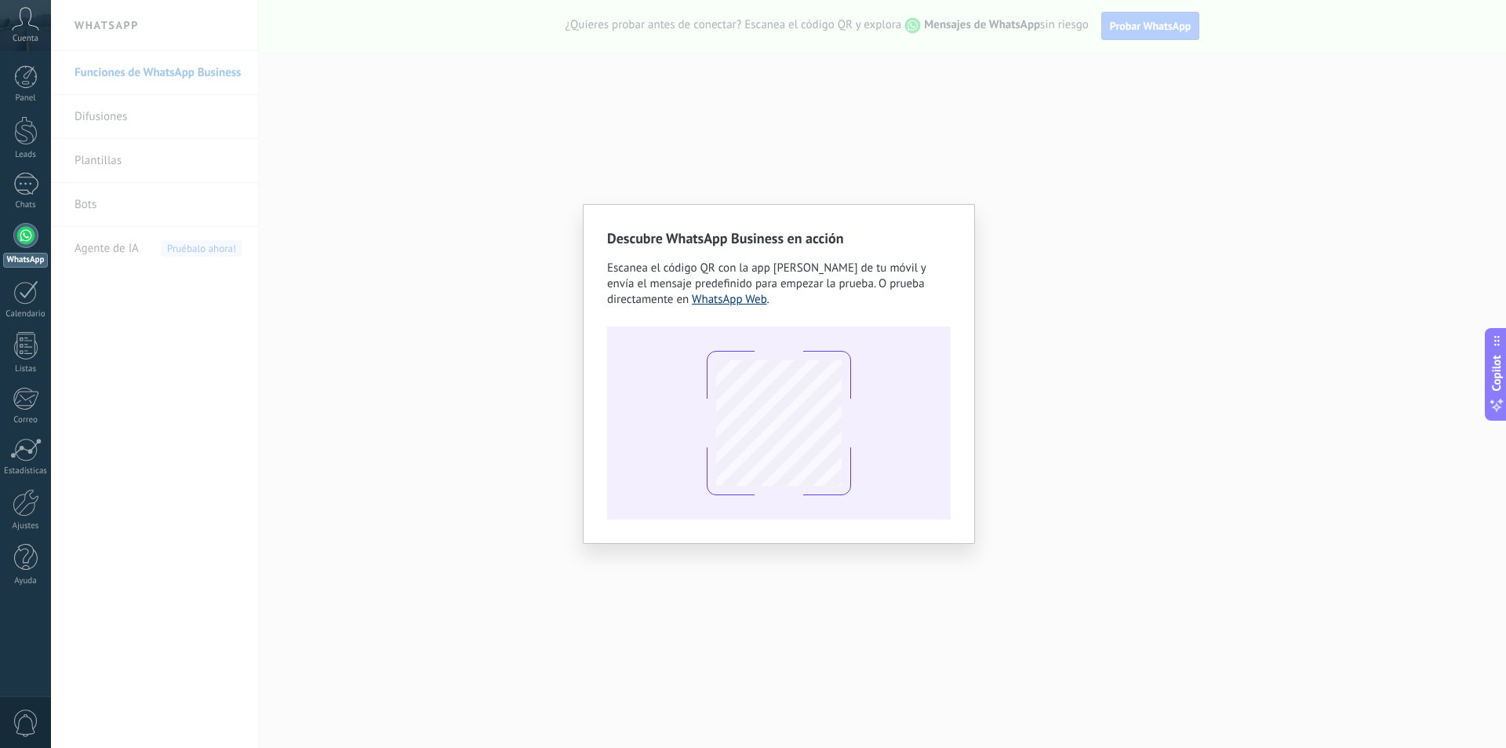
click at [749, 297] on link "WhatsApp Web" at bounding box center [729, 299] width 75 height 15
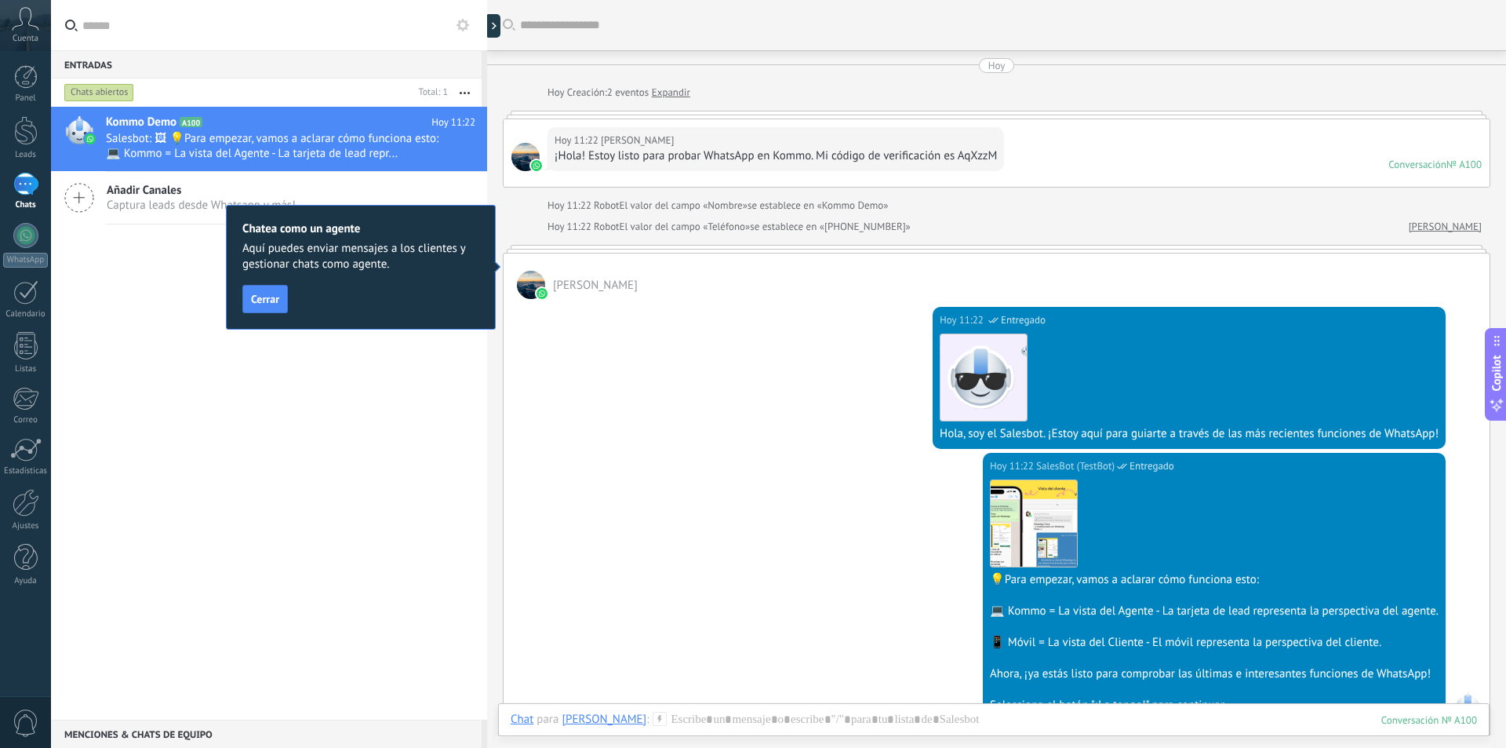
scroll to position [292, 0]
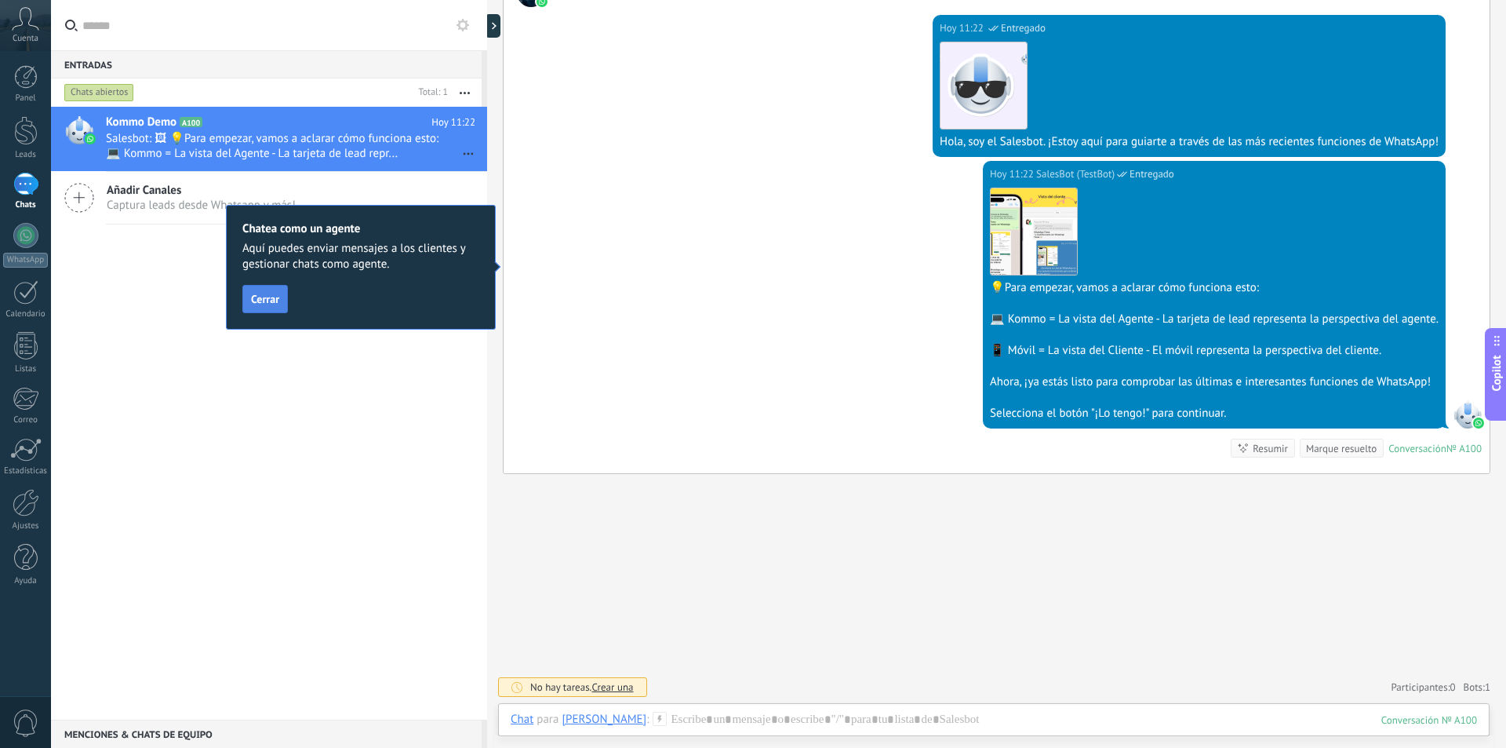
click at [247, 293] on button "Cerrar" at bounding box center [264, 299] width 45 height 28
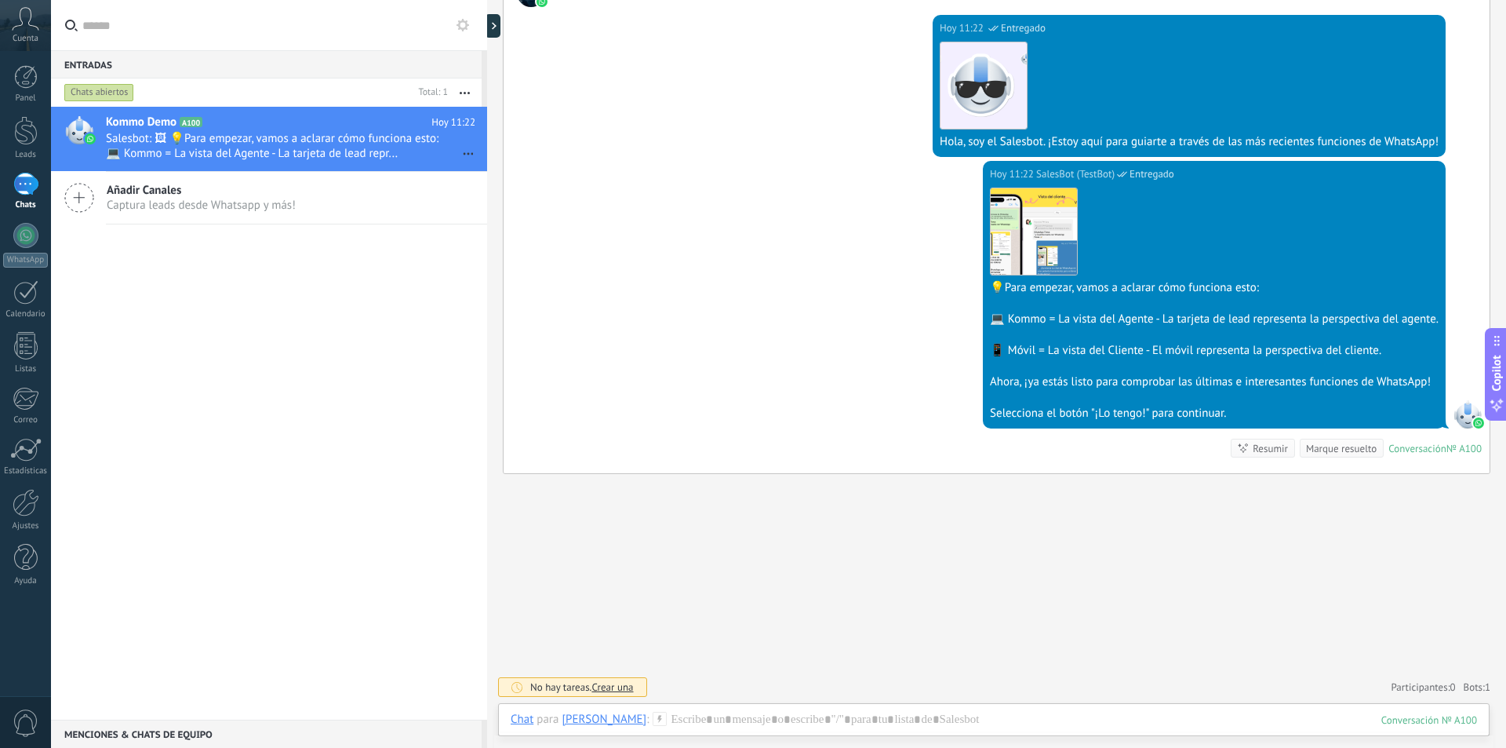
click at [269, 361] on div "Kommo Demo A100 [DATE] 11:22 Salesbot: 🖼 💡Para empezar, vamos a aclarar cómo fu…" at bounding box center [269, 413] width 436 height 613
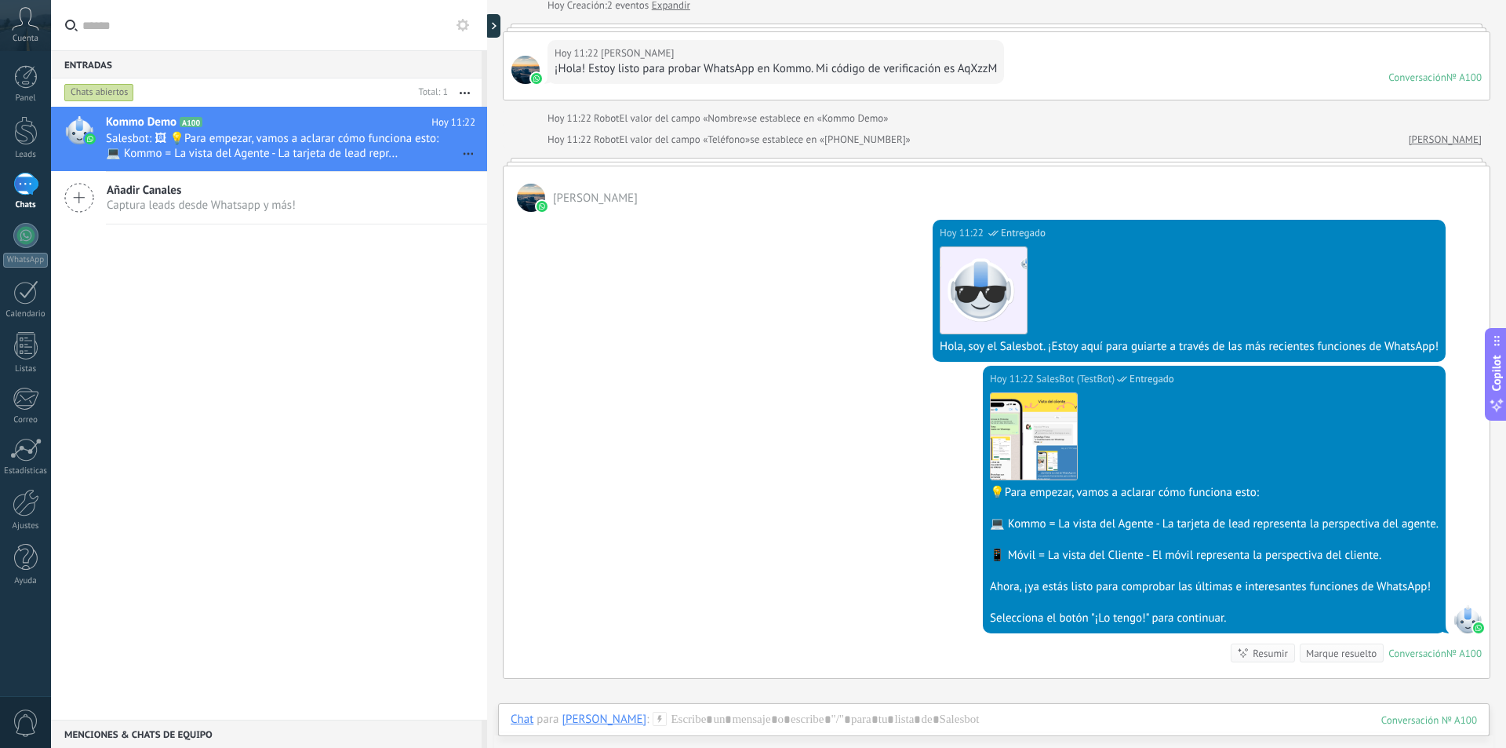
scroll to position [0, 0]
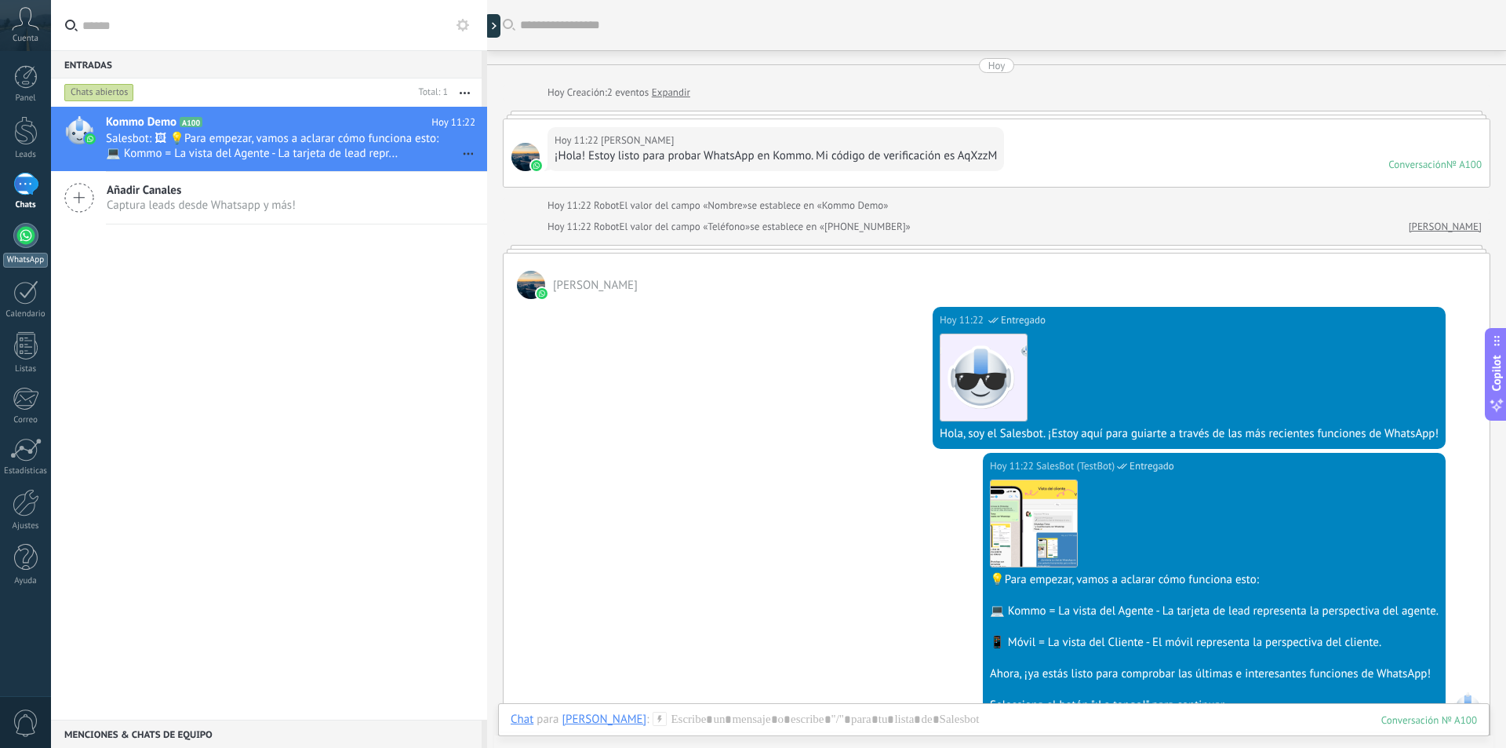
click at [37, 246] on link "WhatsApp" at bounding box center [25, 245] width 51 height 45
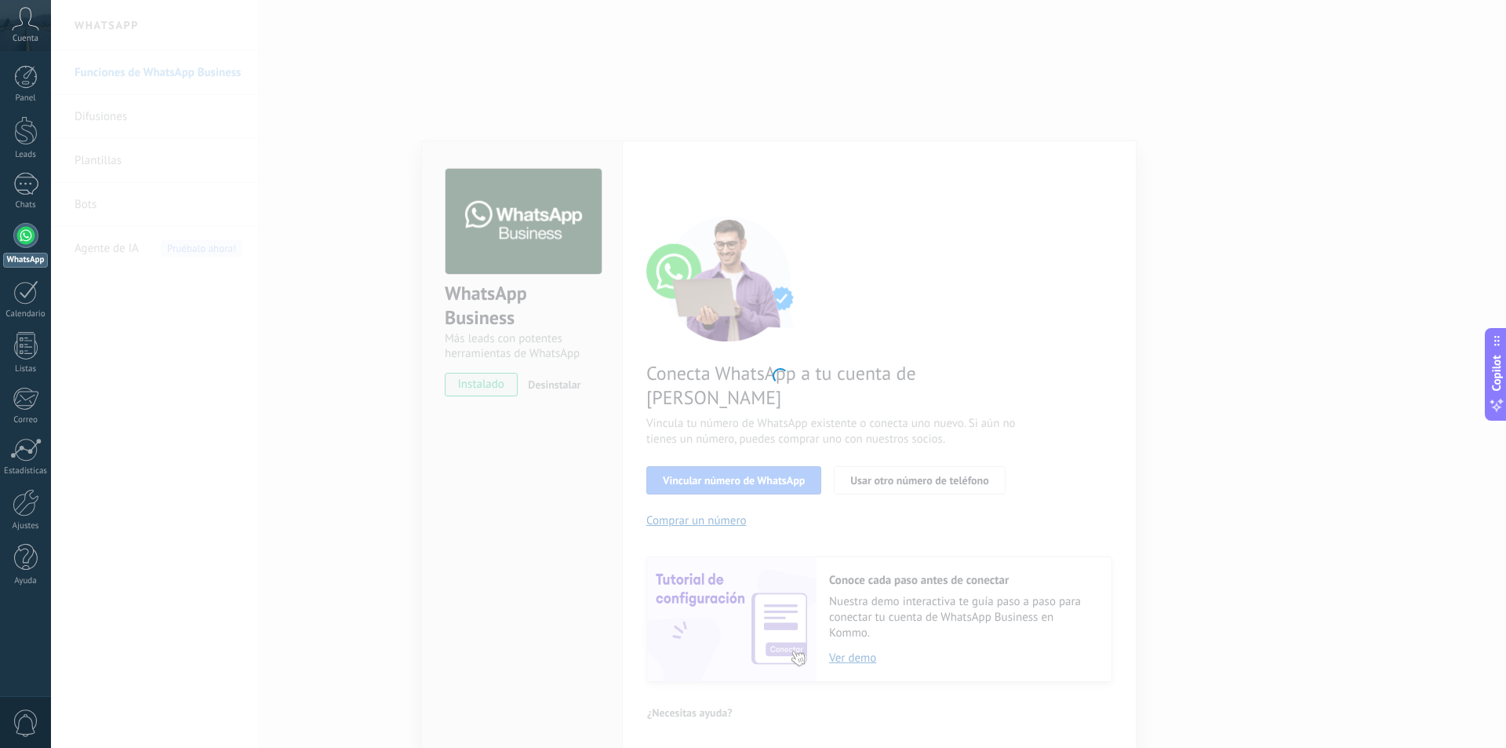
click at [788, 458] on div at bounding box center [778, 374] width 1455 height 748
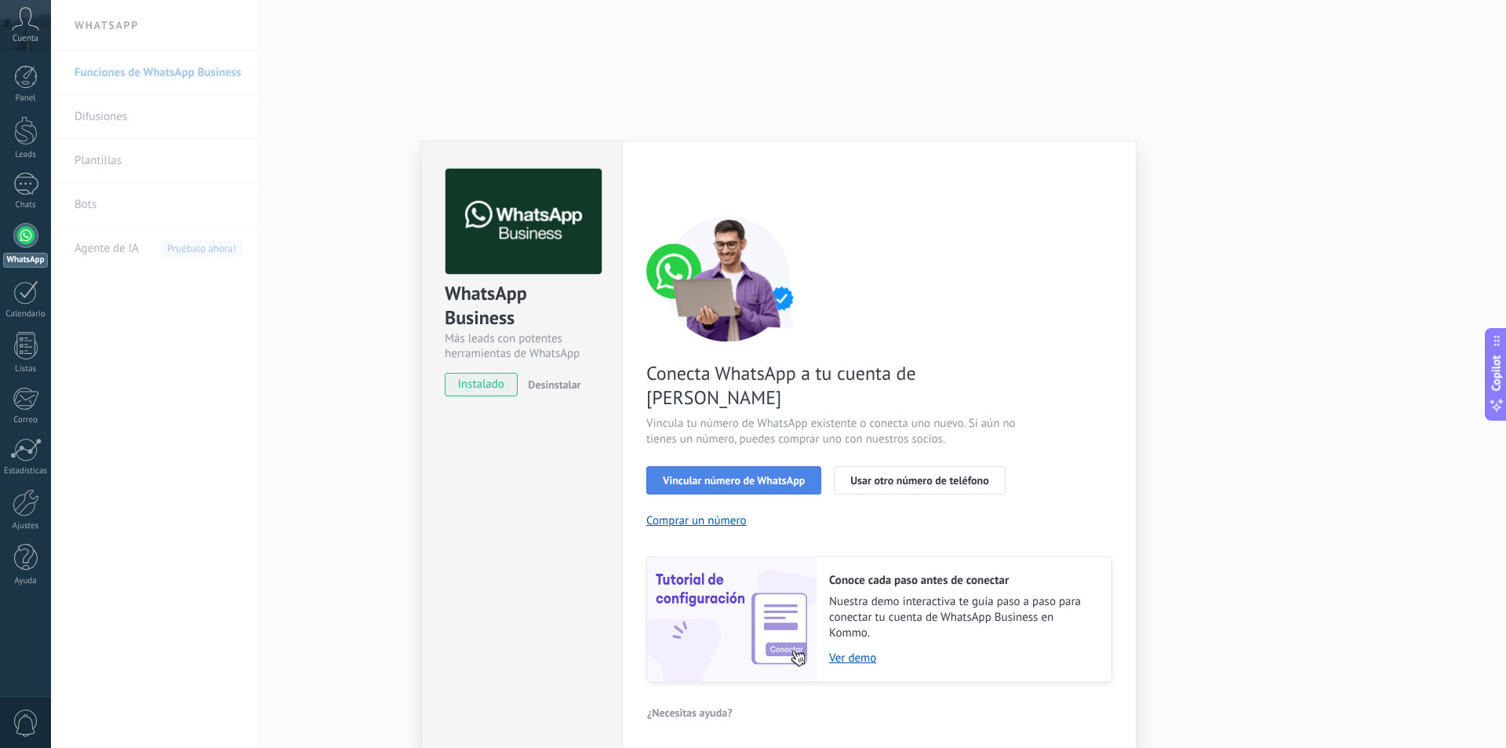
click at [770, 475] on span "Vincular número de WhatsApp" at bounding box center [734, 480] width 142 height 11
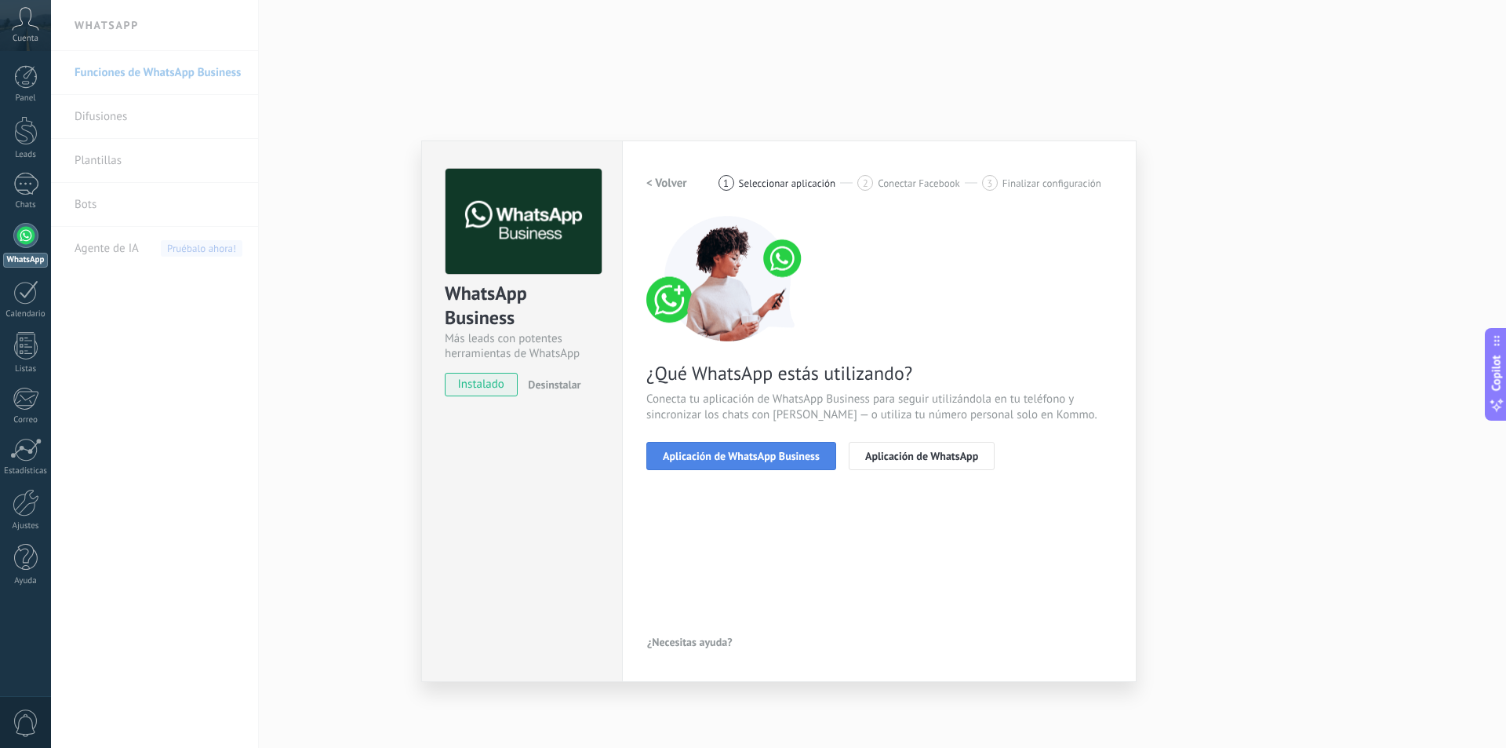
click at [761, 461] on span "Aplicación de WhatsApp Business" at bounding box center [741, 455] width 157 height 11
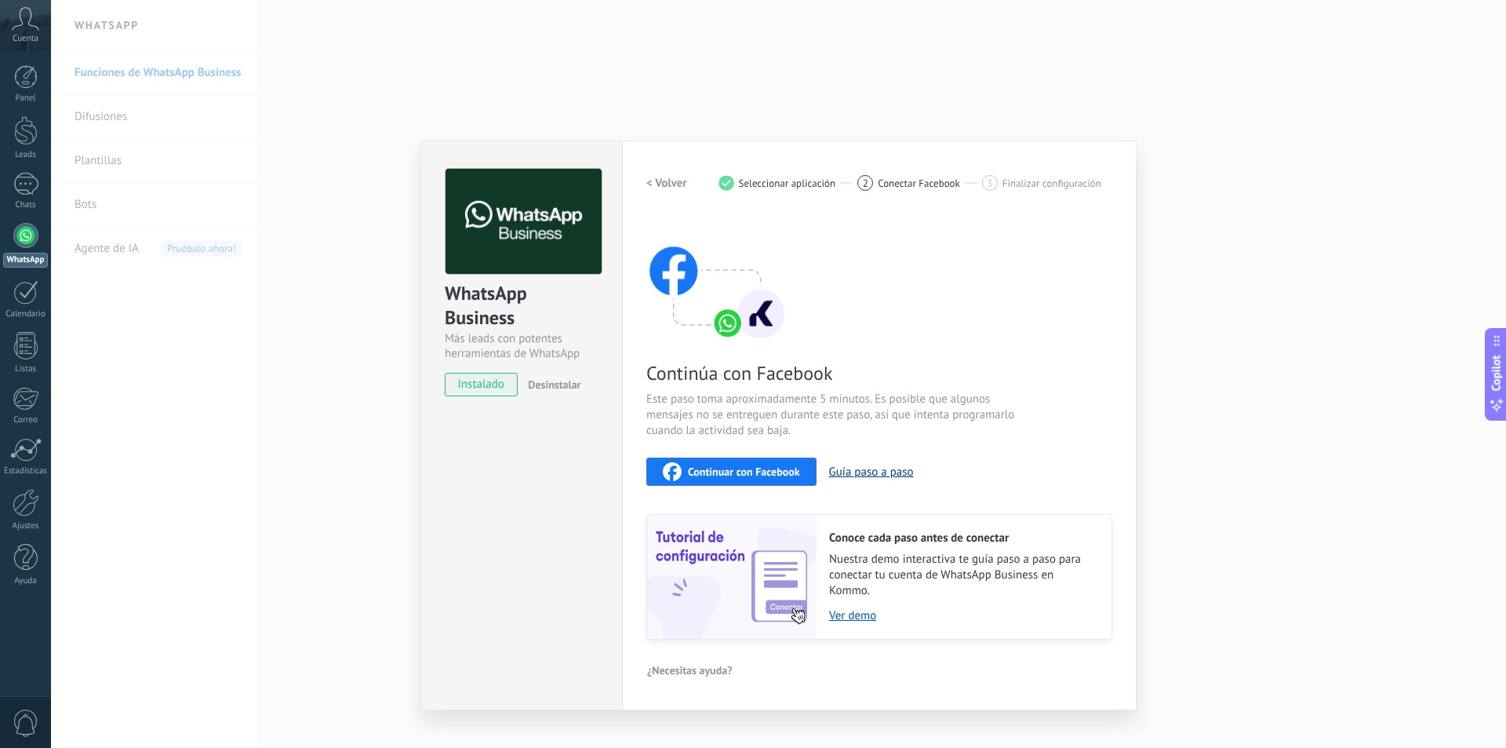
click at [873, 474] on button "Guía paso a paso" at bounding box center [871, 471] width 85 height 15
click at [759, 474] on span "Continuar con Facebook" at bounding box center [744, 471] width 112 height 11
click at [700, 446] on div "Continúa con Facebook Este paso toma aproximadamente 5 minutos. Es posible que …" at bounding box center [879, 428] width 466 height 424
click at [721, 477] on span "Continuar con Facebook" at bounding box center [744, 471] width 112 height 11
click at [898, 169] on div "< Volver 1 Seleccionar aplicación 2 Conectar Facebook 3 Finalizar configuración" at bounding box center [879, 183] width 466 height 28
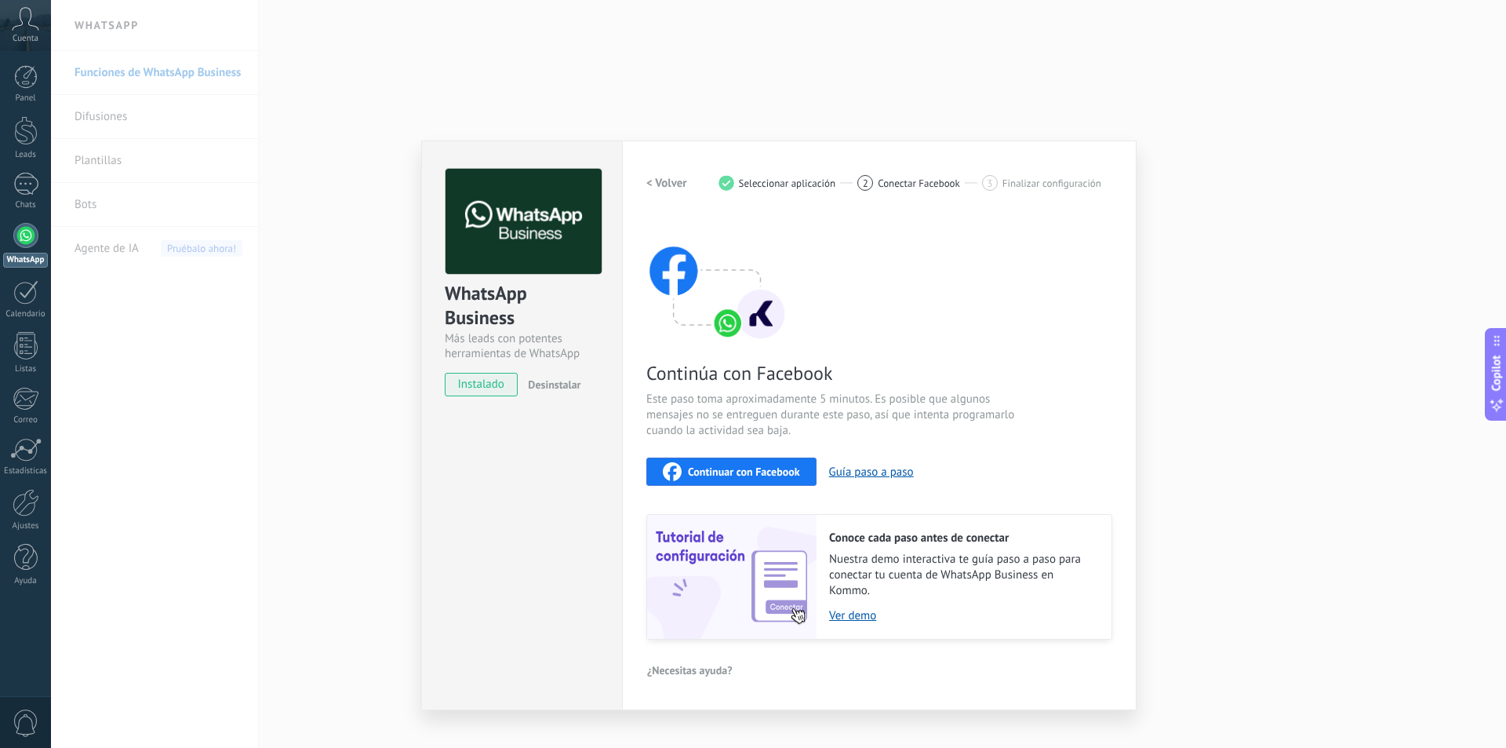
click at [912, 184] on span "Conectar Facebook" at bounding box center [919, 183] width 82 height 12
click at [482, 380] on span "instalado" at bounding box center [481, 385] width 71 height 24
click at [733, 469] on span "Continuar con Facebook" at bounding box center [744, 471] width 112 height 11
click at [1097, 171] on div "< Volver 1 Seleccionar aplicación 2 Conectar Facebook 3 Finalizar configuración" at bounding box center [879, 183] width 466 height 28
click at [660, 319] on img at bounding box center [716, 279] width 141 height 126
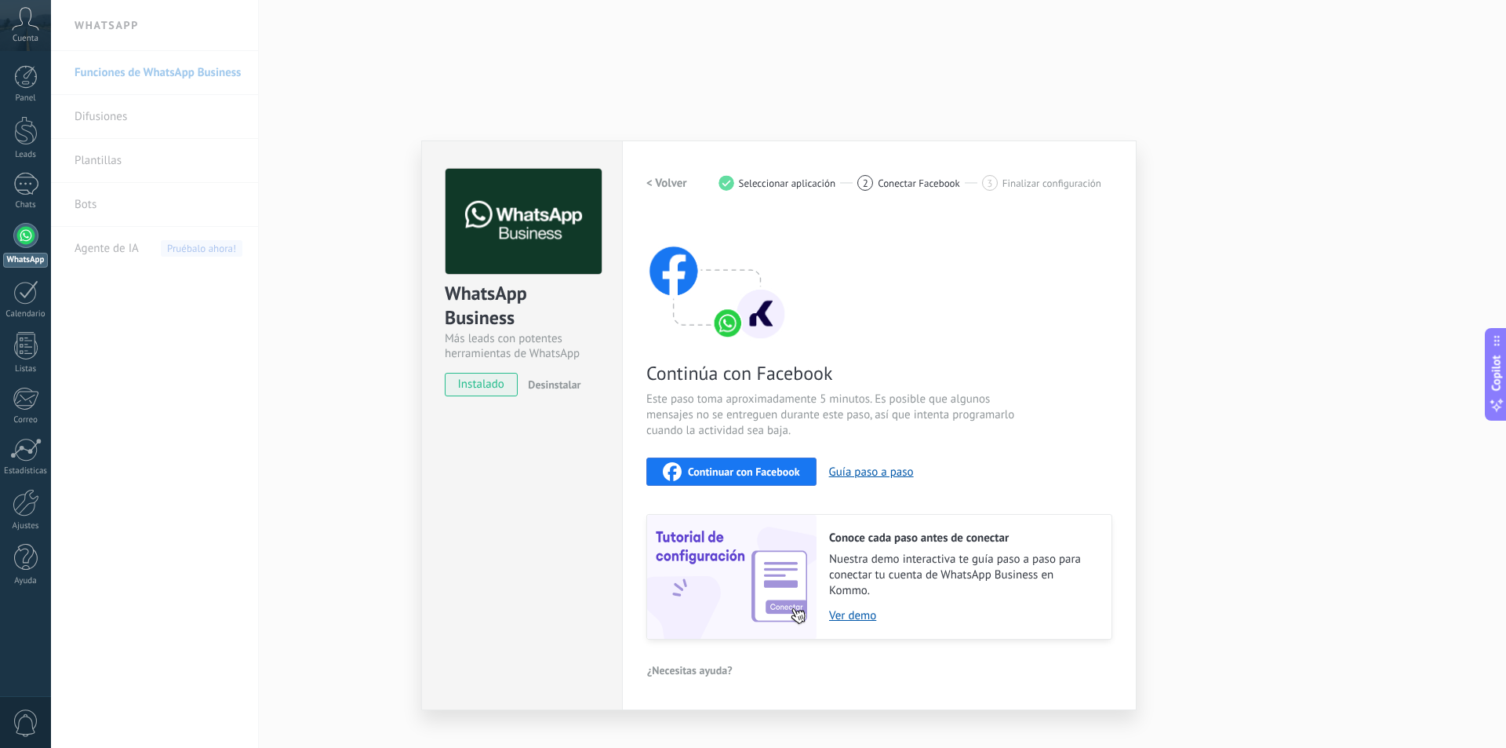
click at [726, 460] on button "Continuar con Facebook" at bounding box center [731, 471] width 170 height 28
click at [792, 449] on div "Continúa con Facebook Este paso toma aproximadamente 5 minutos. Es posible que …" at bounding box center [879, 428] width 466 height 424
click at [796, 468] on span "Continuar con Facebook" at bounding box center [744, 471] width 112 height 11
click at [902, 104] on div "WhatsApp Business Más leads con potentes herramientas de WhatsApp instalado Des…" at bounding box center [778, 374] width 1455 height 748
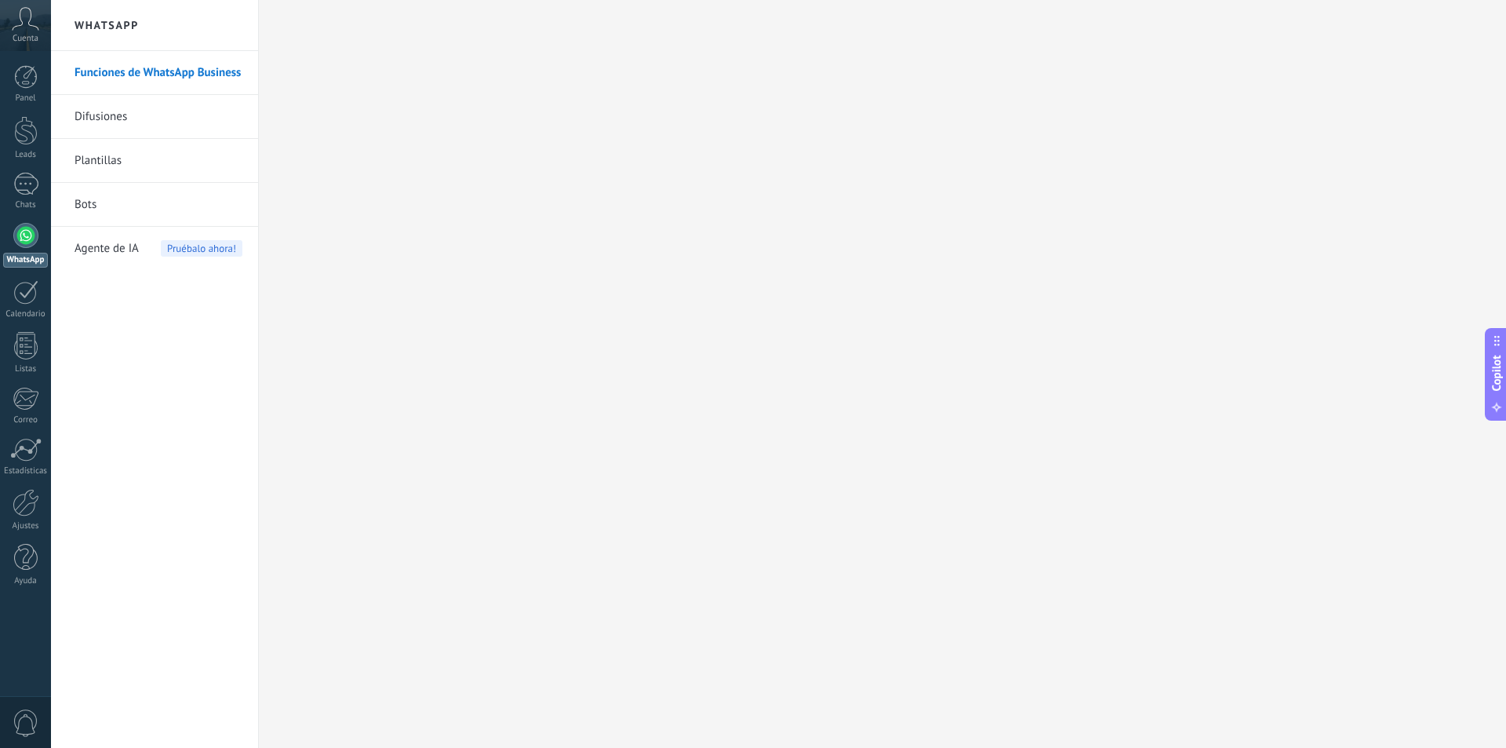
click at [35, 252] on link "WhatsApp" at bounding box center [25, 245] width 51 height 45
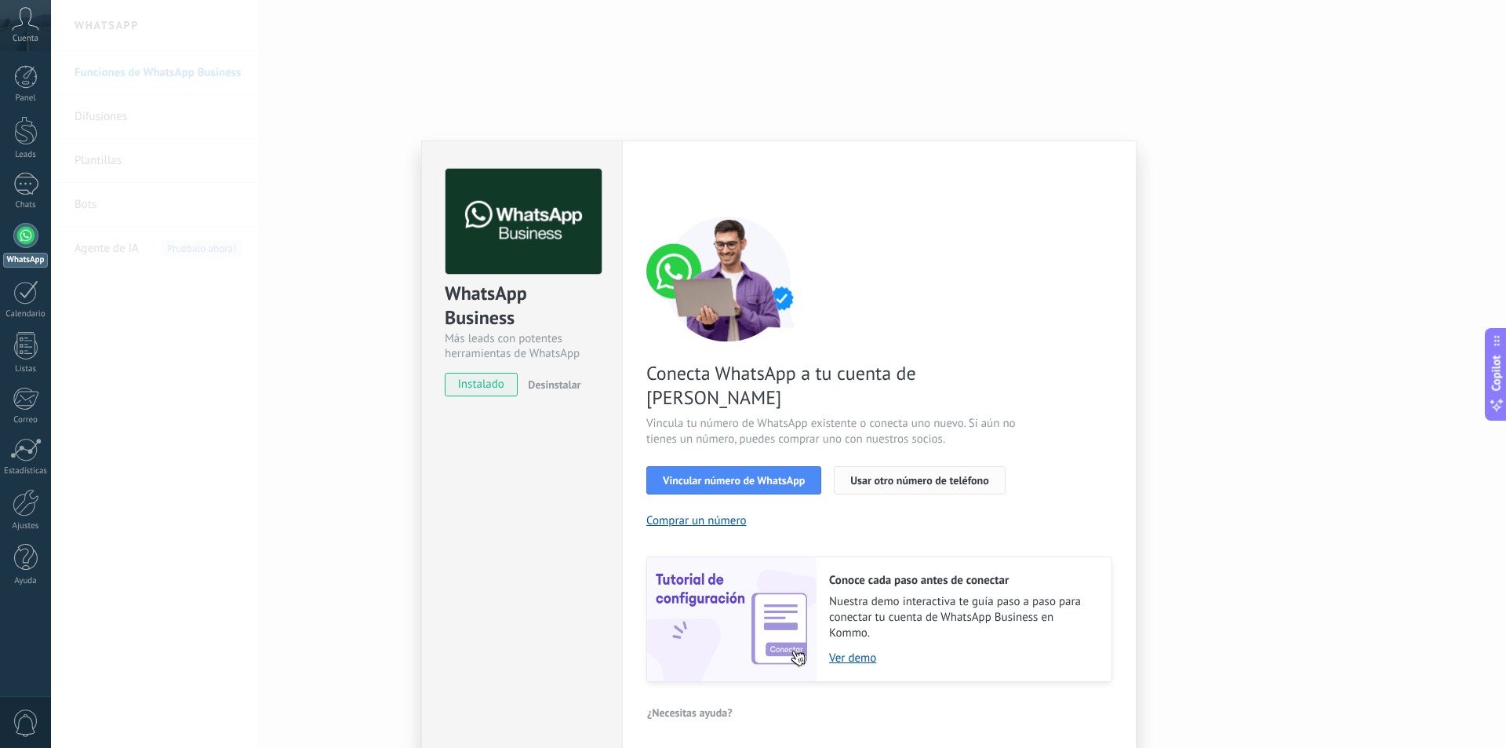
click at [925, 475] on span "Usar otro número de teléfono" at bounding box center [919, 480] width 138 height 11
click at [813, 469] on div "Conecta WhatsApp a tu cuenta de Kommo Vincula tu número de WhatsApp existente o…" at bounding box center [879, 449] width 466 height 466
click at [786, 475] on span "Vincular número de WhatsApp" at bounding box center [734, 480] width 142 height 11
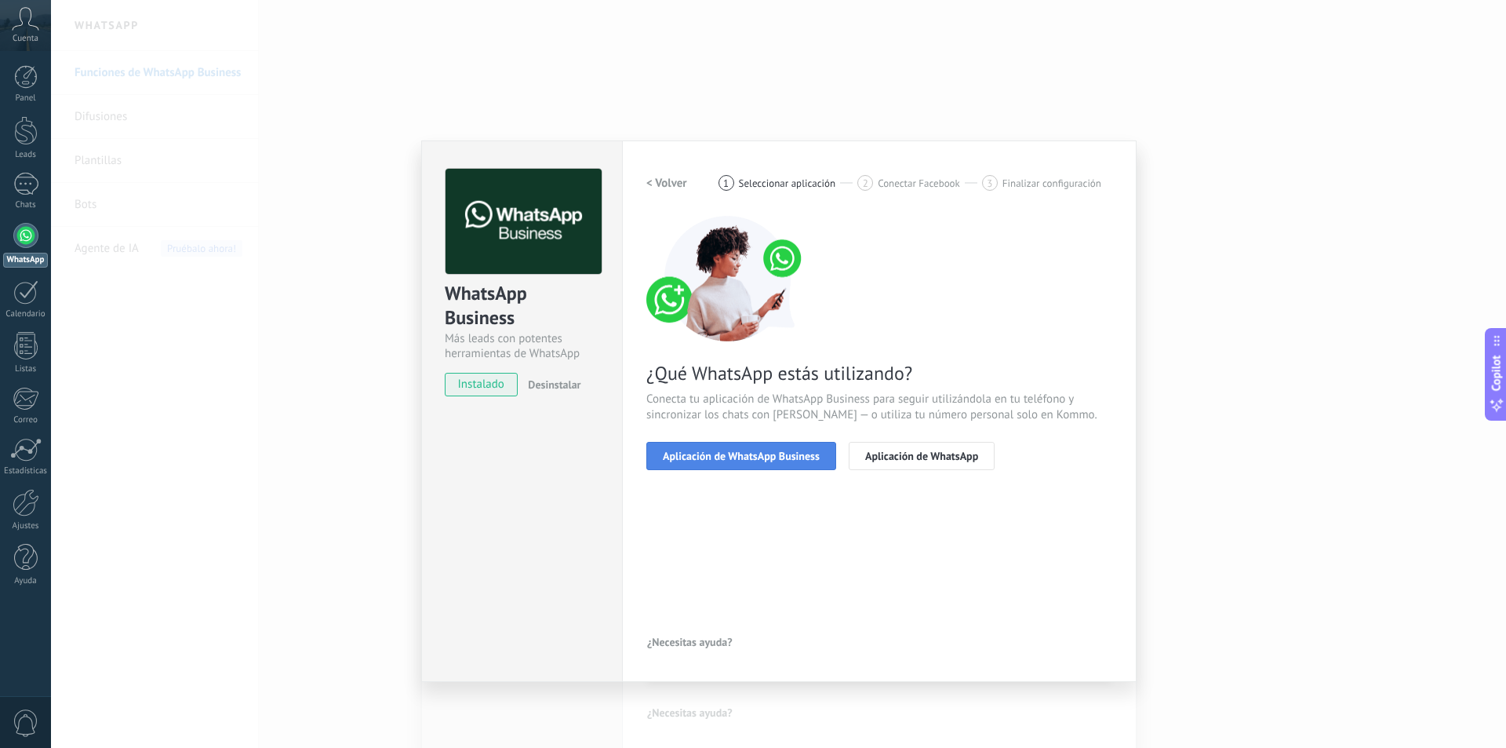
click at [752, 460] on span "Aplicación de WhatsApp Business" at bounding box center [741, 455] width 157 height 11
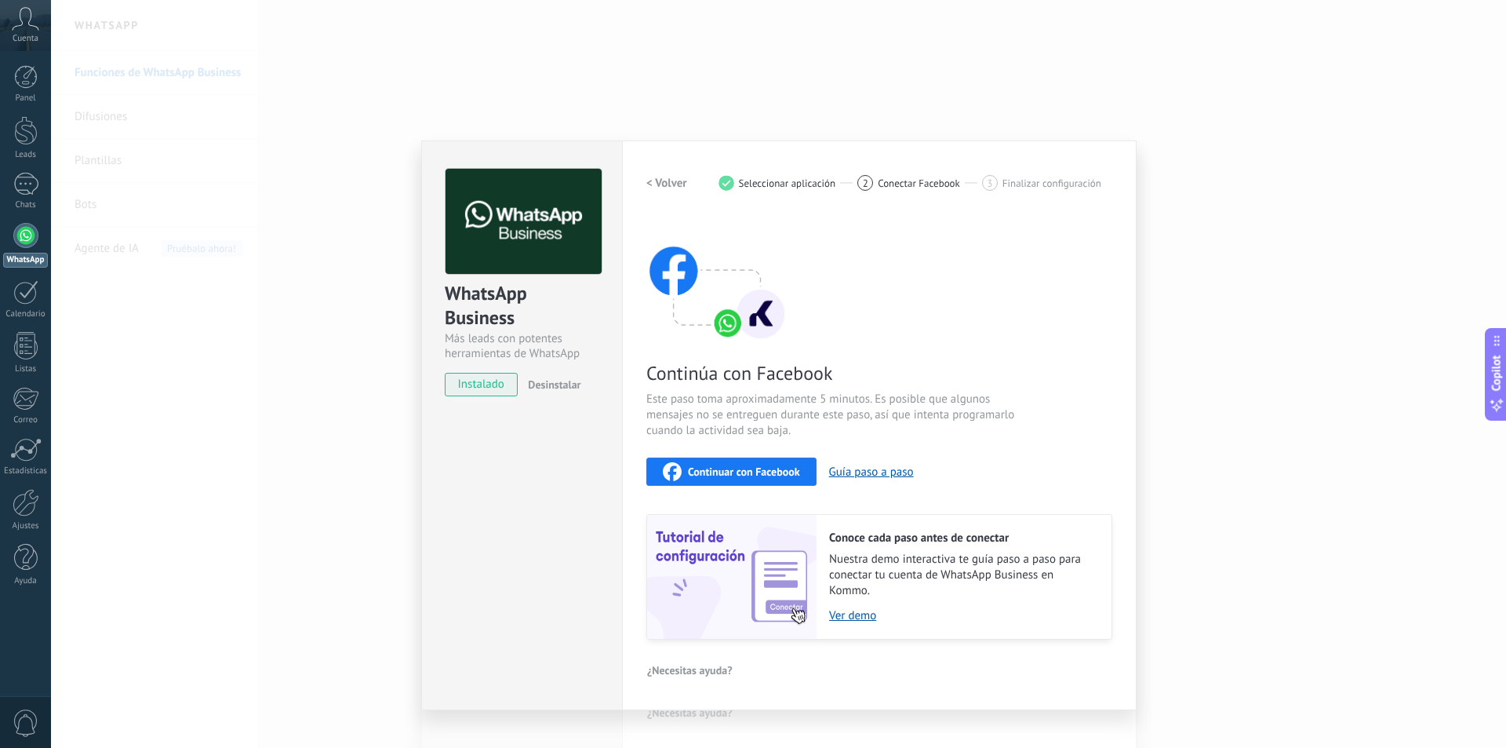
click at [788, 462] on div "Continuar con Facebook" at bounding box center [731, 471] width 137 height 19
click at [1137, 200] on div "WhatsApp Business Más leads con potentes herramientas de WhatsApp instalado Des…" at bounding box center [778, 374] width 1455 height 748
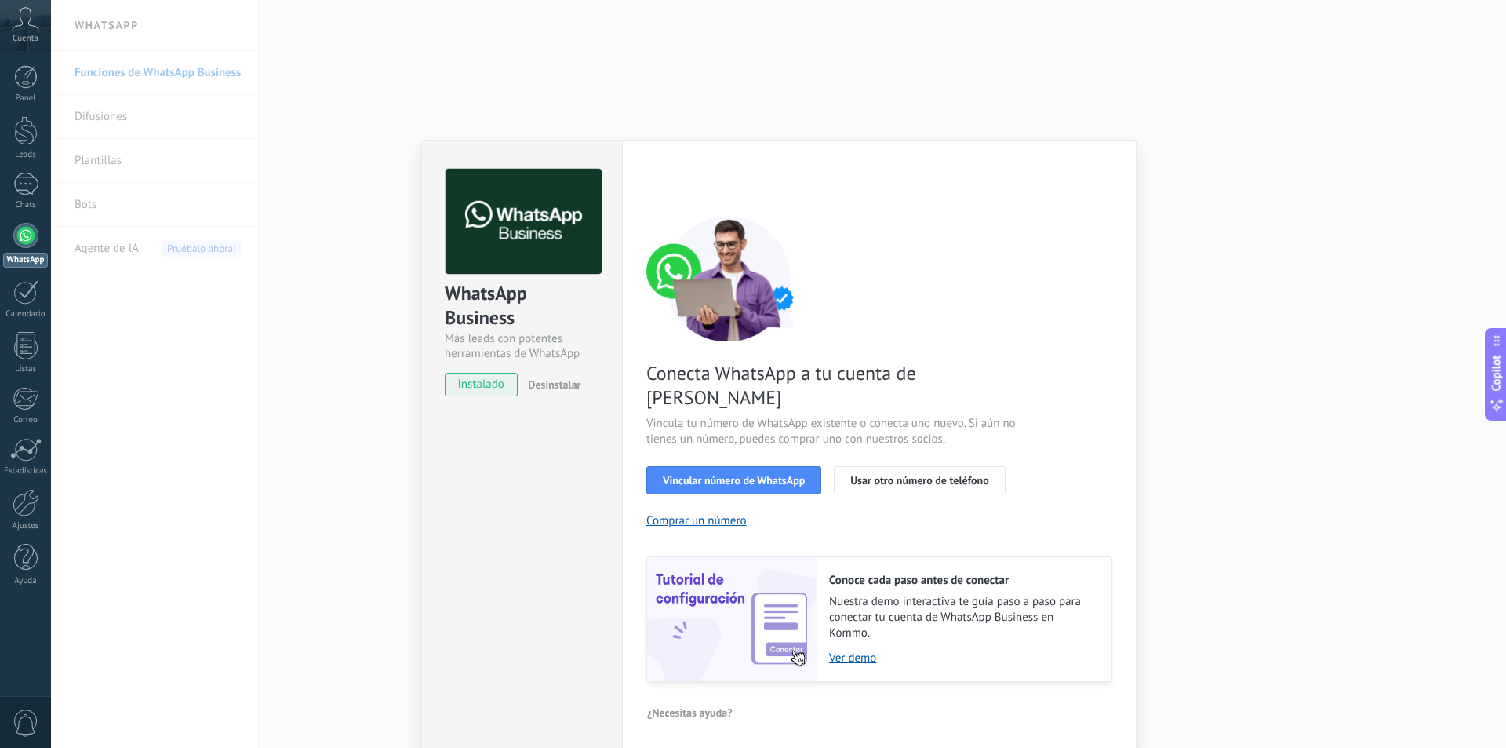
click at [1222, 540] on div "WhatsApp Business Más leads con potentes herramientas de WhatsApp instalado Des…" at bounding box center [778, 374] width 1455 height 748
click at [751, 475] on span "Vincular número de WhatsApp" at bounding box center [734, 480] width 142 height 11
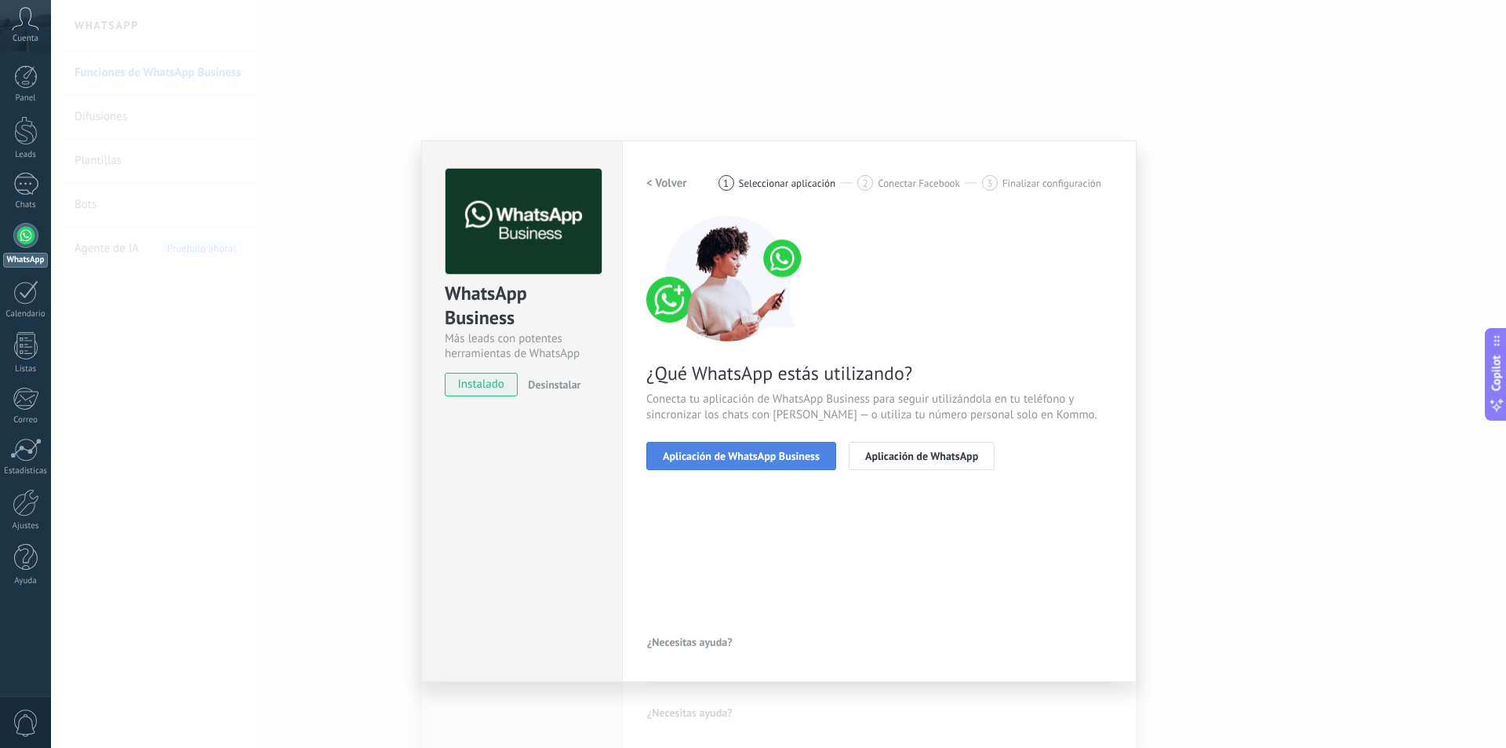
click at [754, 458] on span "Aplicación de WhatsApp Business" at bounding box center [741, 455] width 157 height 11
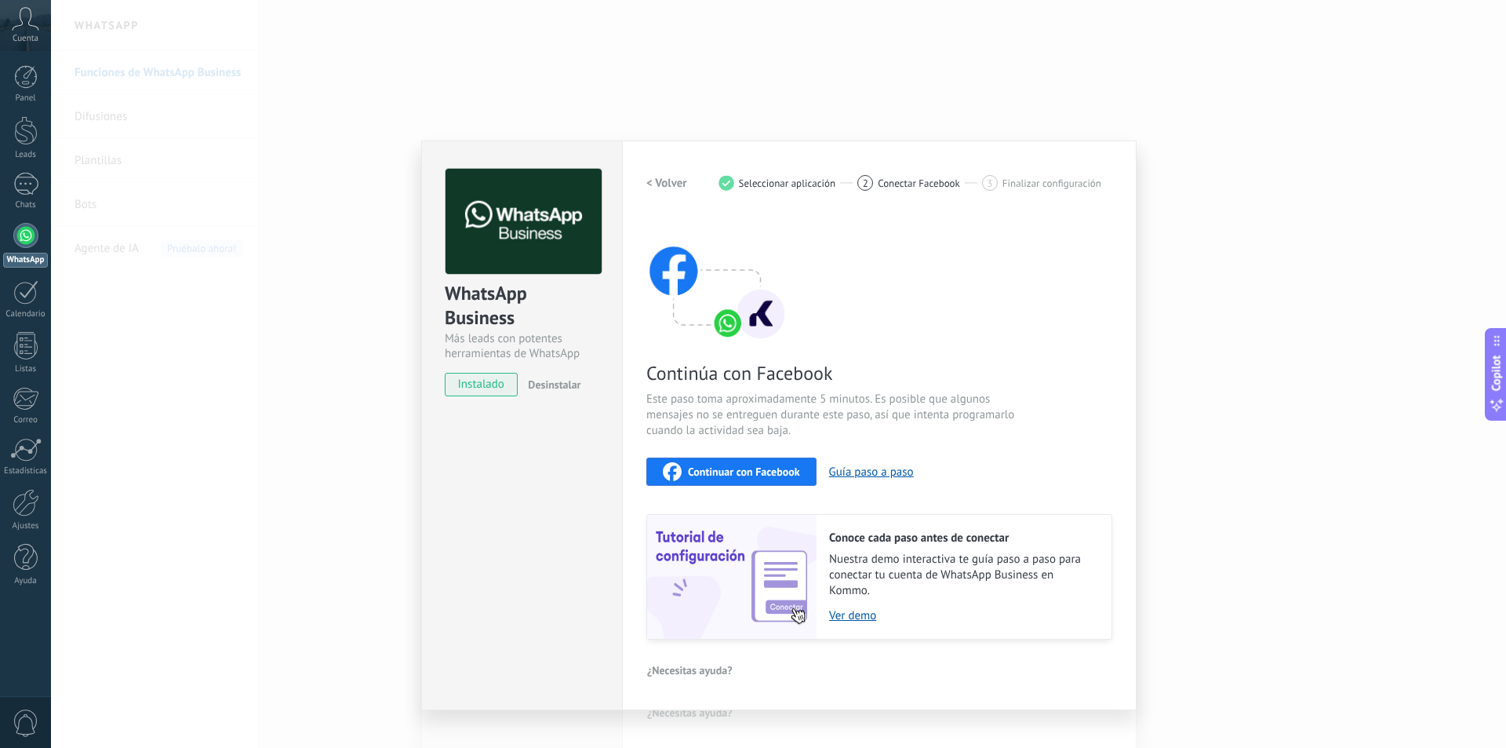
click at [744, 475] on span "Continuar con Facebook" at bounding box center [744, 471] width 112 height 11
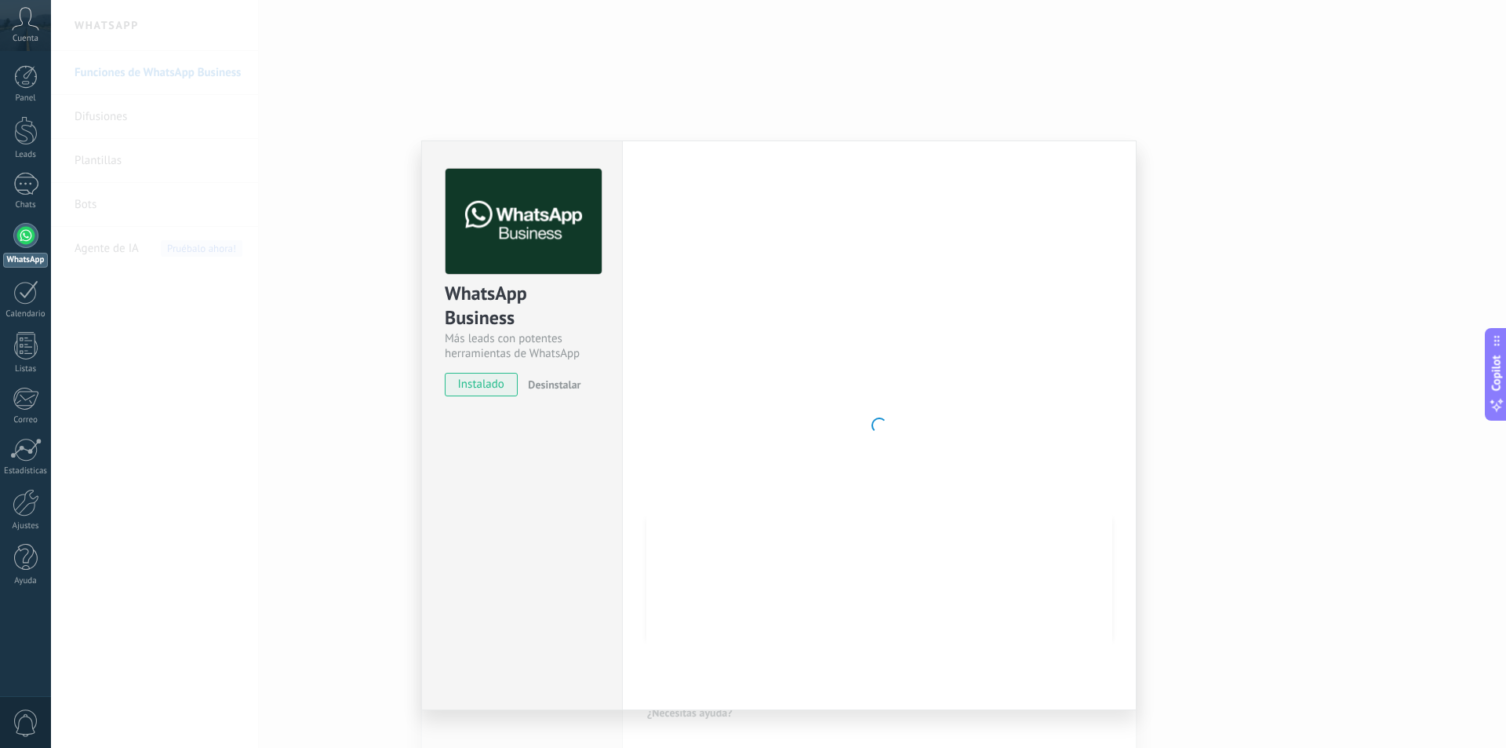
click at [508, 384] on span "instalado" at bounding box center [481, 385] width 71 height 24
click at [1166, 348] on div "WhatsApp Business Más leads con potentes herramientas de WhatsApp instalado Des…" at bounding box center [778, 374] width 1455 height 748
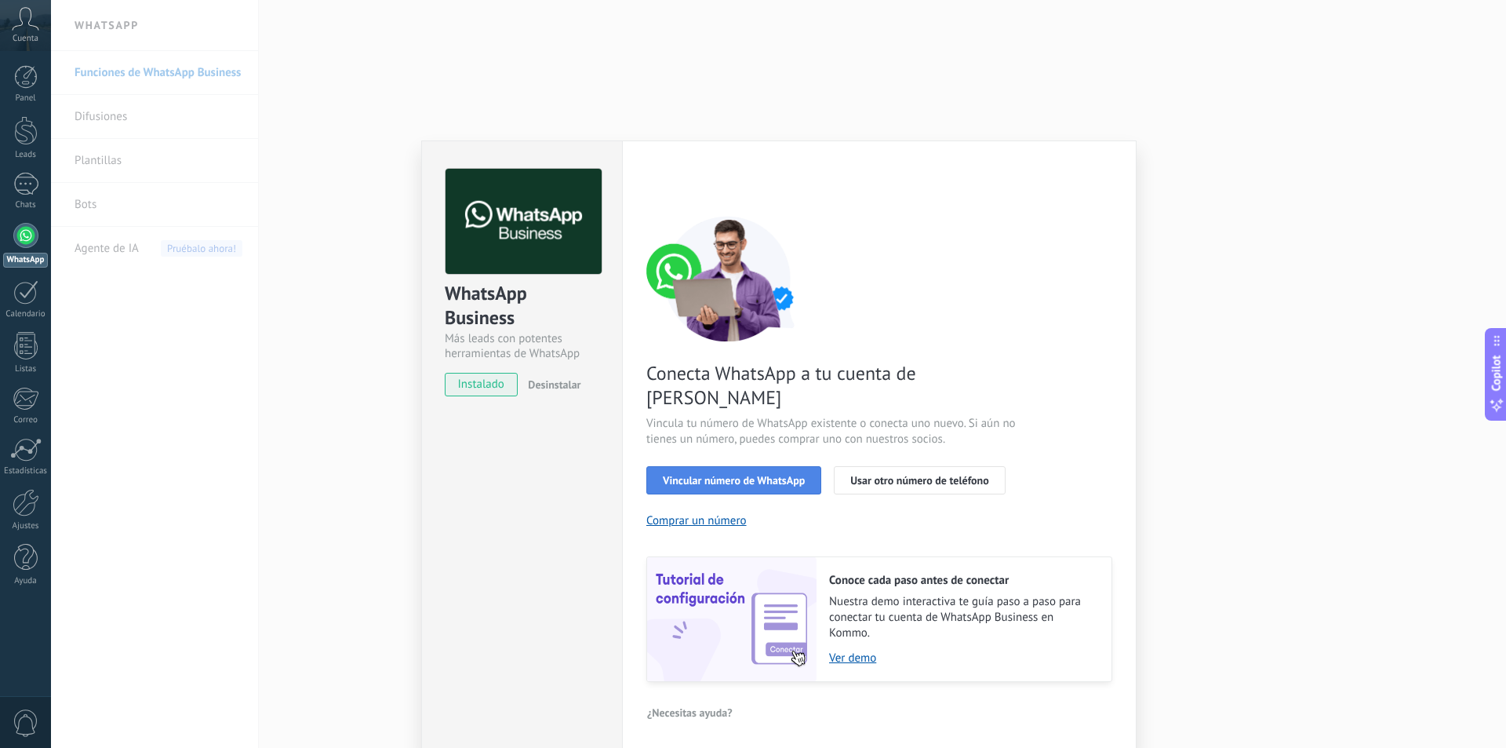
click at [692, 466] on button "Vincular número de WhatsApp" at bounding box center [733, 480] width 175 height 28
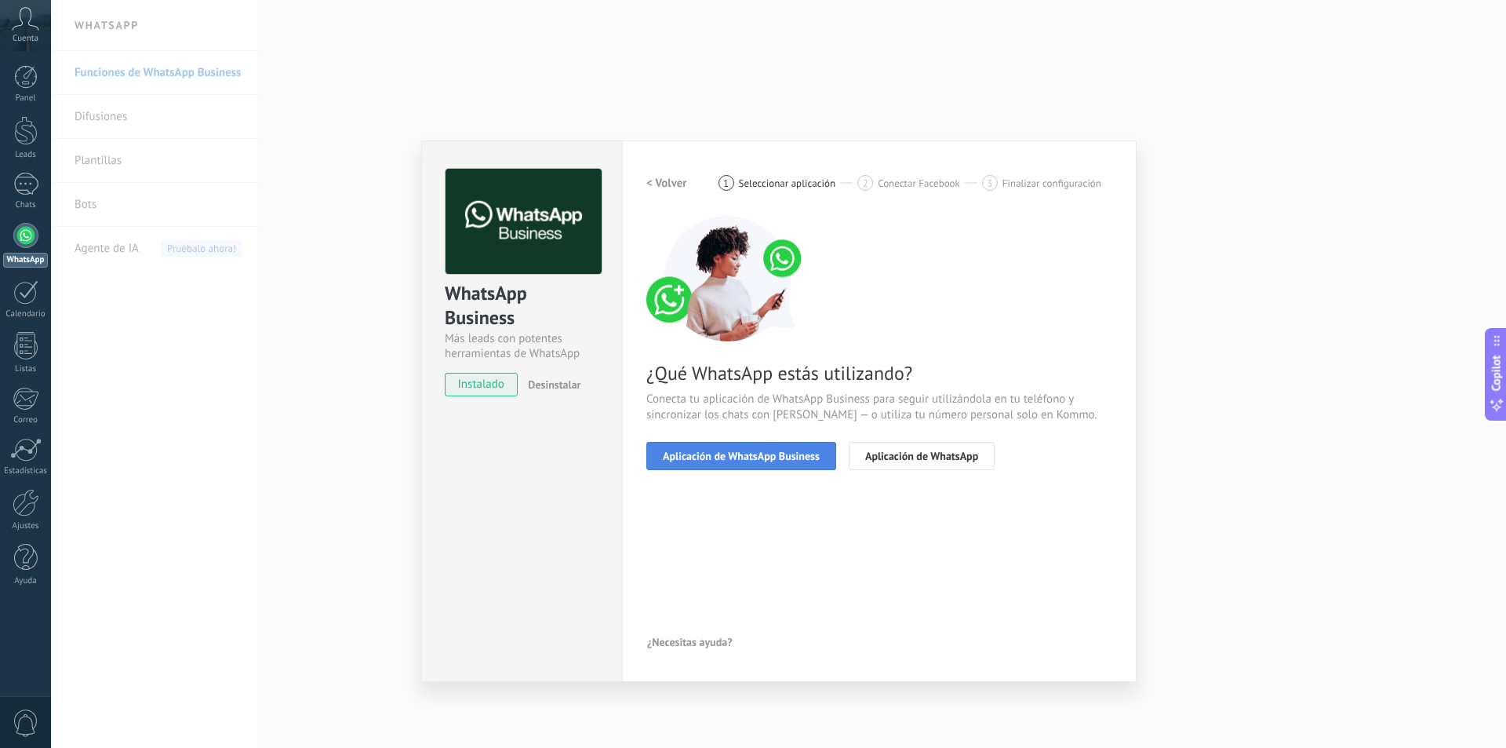
click at [716, 459] on span "Aplicación de WhatsApp Business" at bounding box center [741, 455] width 157 height 11
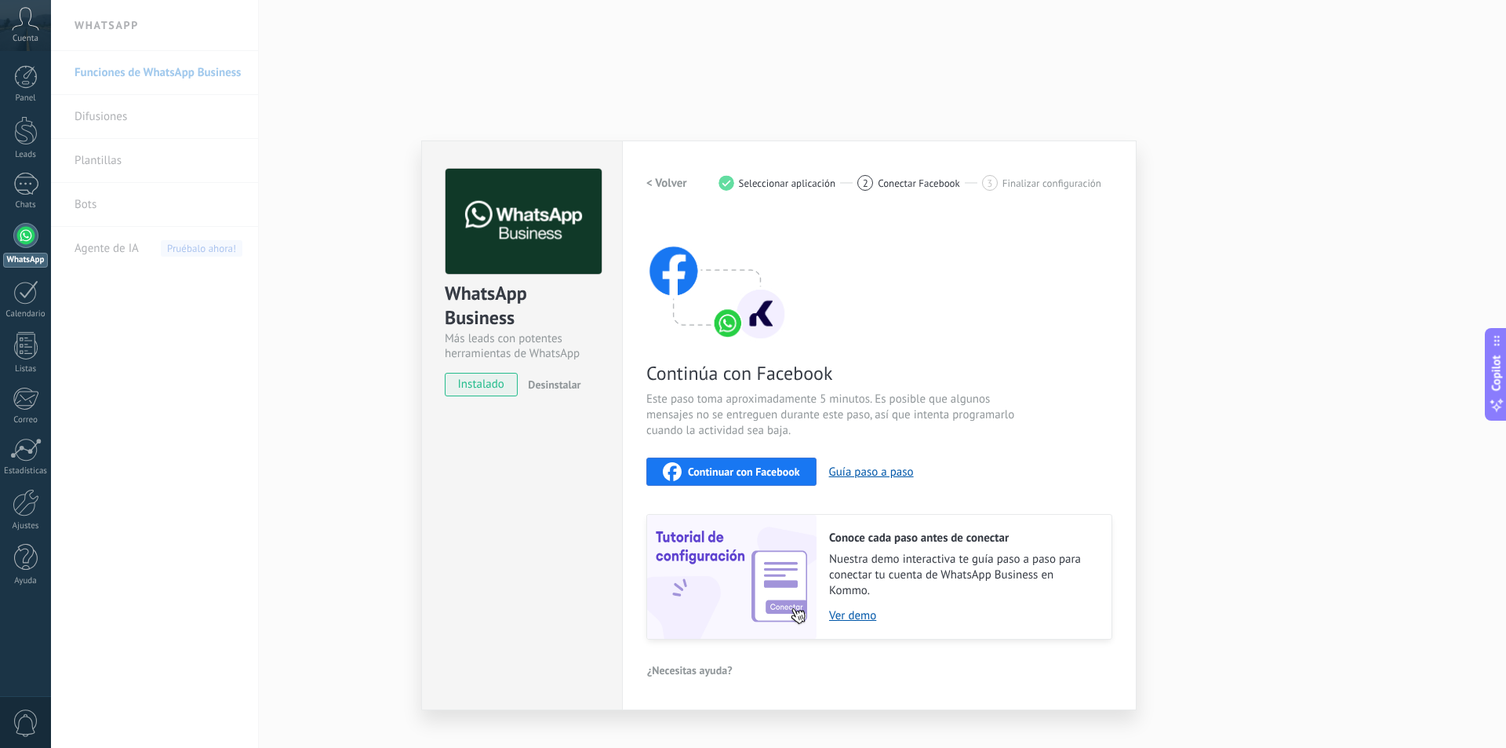
click at [739, 471] on span "Continuar con Facebook" at bounding box center [744, 471] width 112 height 11
